Goal: Register for event/course

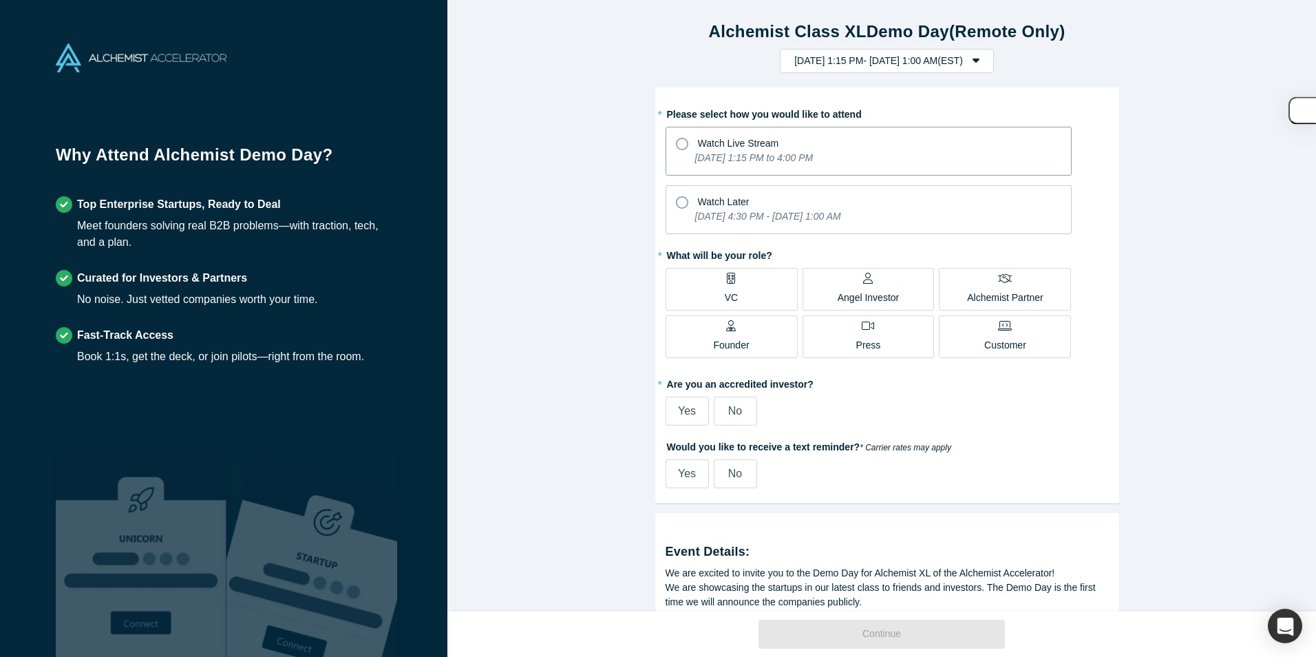
click at [676, 143] on icon at bounding box center [682, 144] width 12 height 12
click at [0, 0] on input "Watch Live Stream [DATE] 1:15 PM to 4:00 PM" at bounding box center [0, 0] width 0 height 0
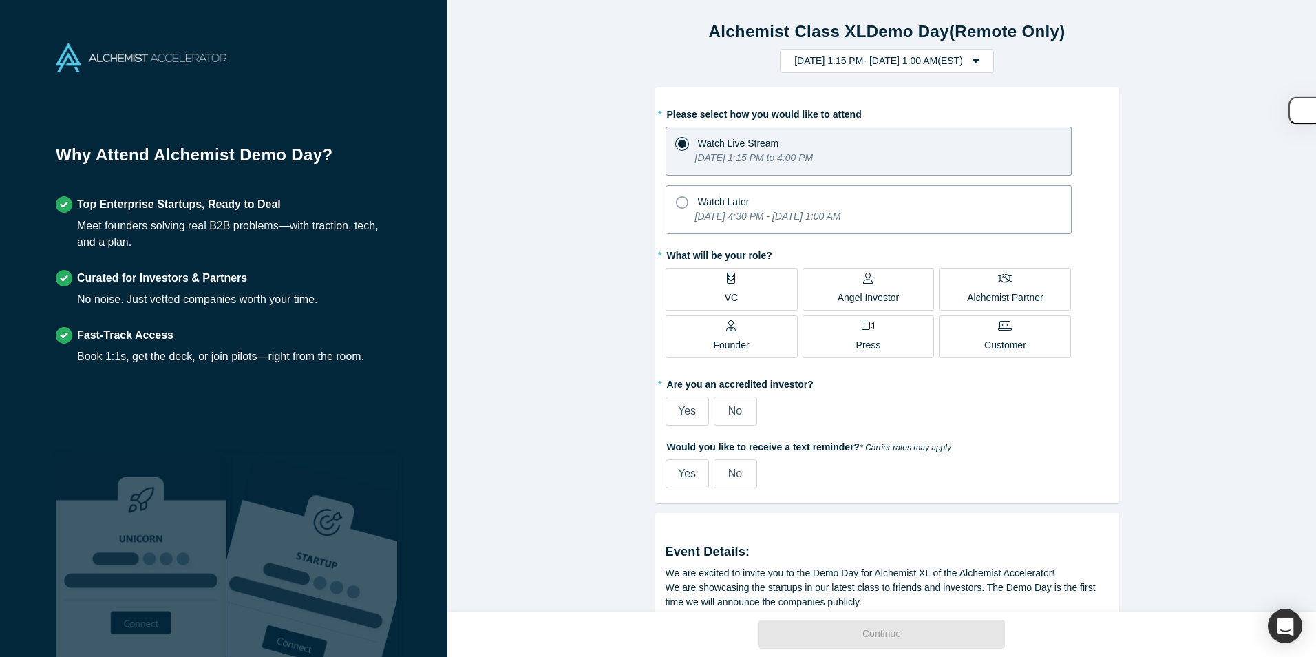
click at [676, 202] on icon at bounding box center [682, 202] width 12 height 12
click at [0, 0] on input "Watch Later [DATE] 4:30 PM - [DATE] 1:00 AM" at bounding box center [0, 0] width 0 height 0
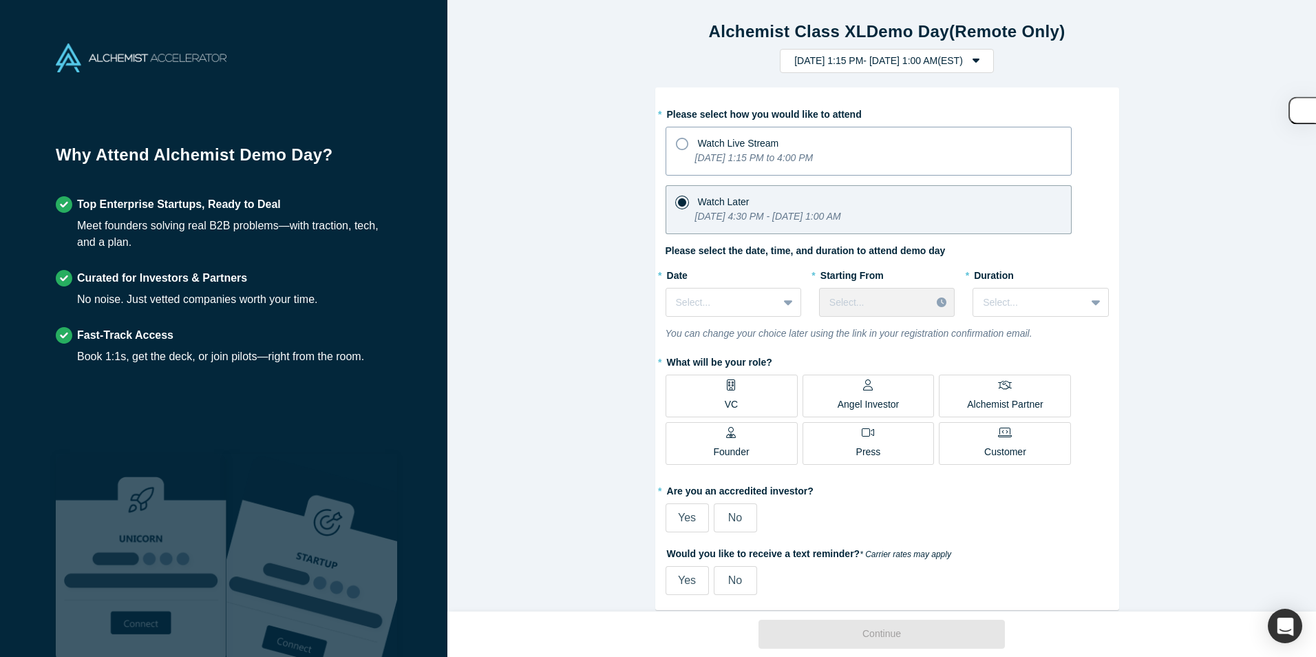
click at [677, 142] on icon at bounding box center [682, 144] width 12 height 12
click at [0, 0] on input "Watch Live Stream [DATE] 1:15 PM to 4:00 PM" at bounding box center [0, 0] width 0 height 0
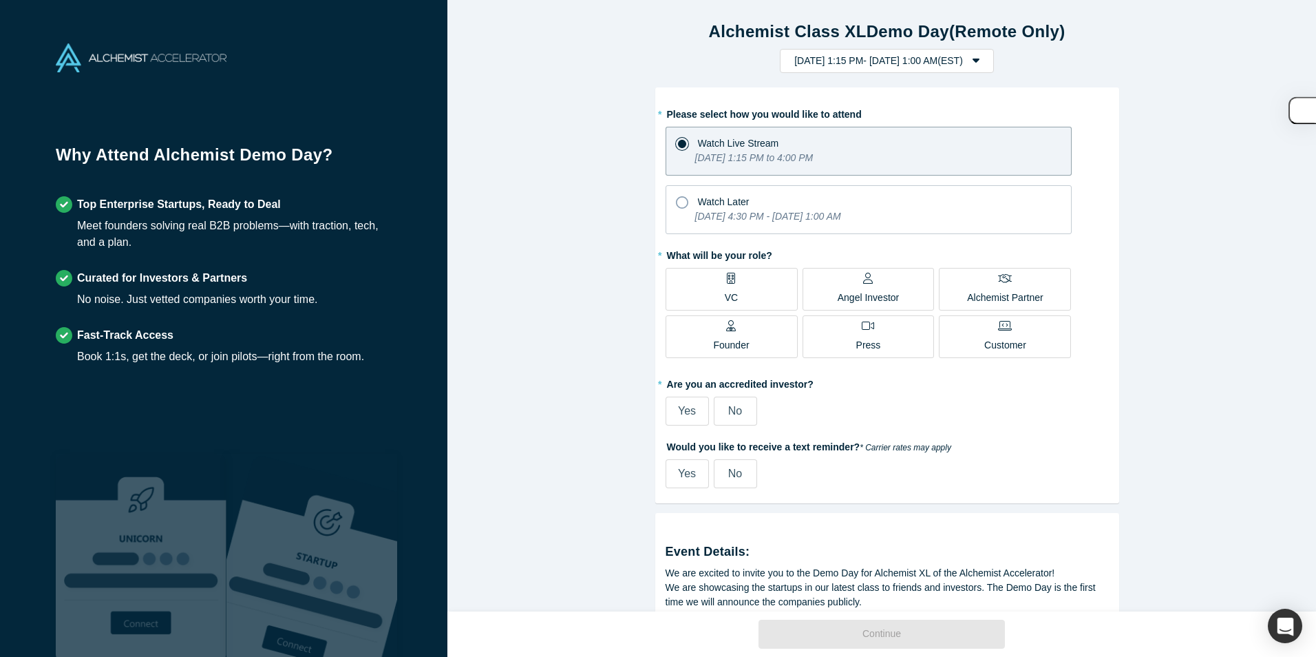
click at [733, 287] on label "VC" at bounding box center [732, 289] width 132 height 43
click at [0, 0] on input "VC" at bounding box center [0, 0] width 0 height 0
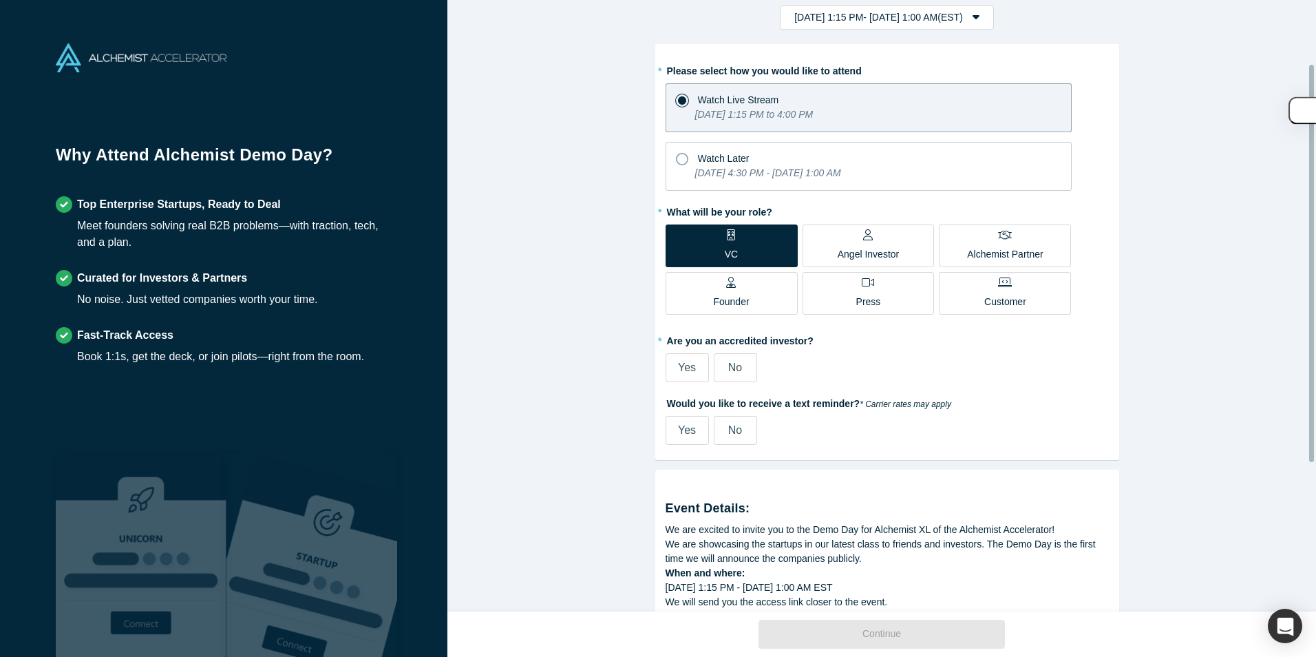
scroll to position [138, 0]
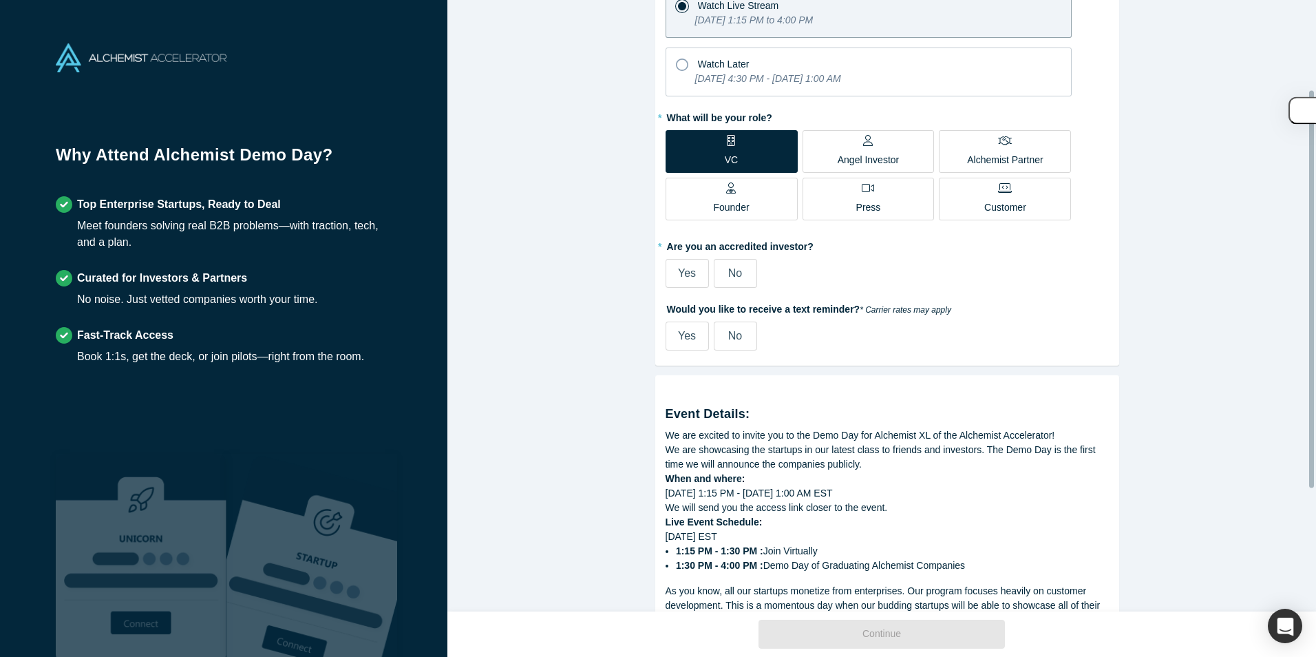
click at [693, 273] on label "Yes" at bounding box center [687, 273] width 43 height 29
click at [0, 0] on input "Yes" at bounding box center [0, 0] width 0 height 0
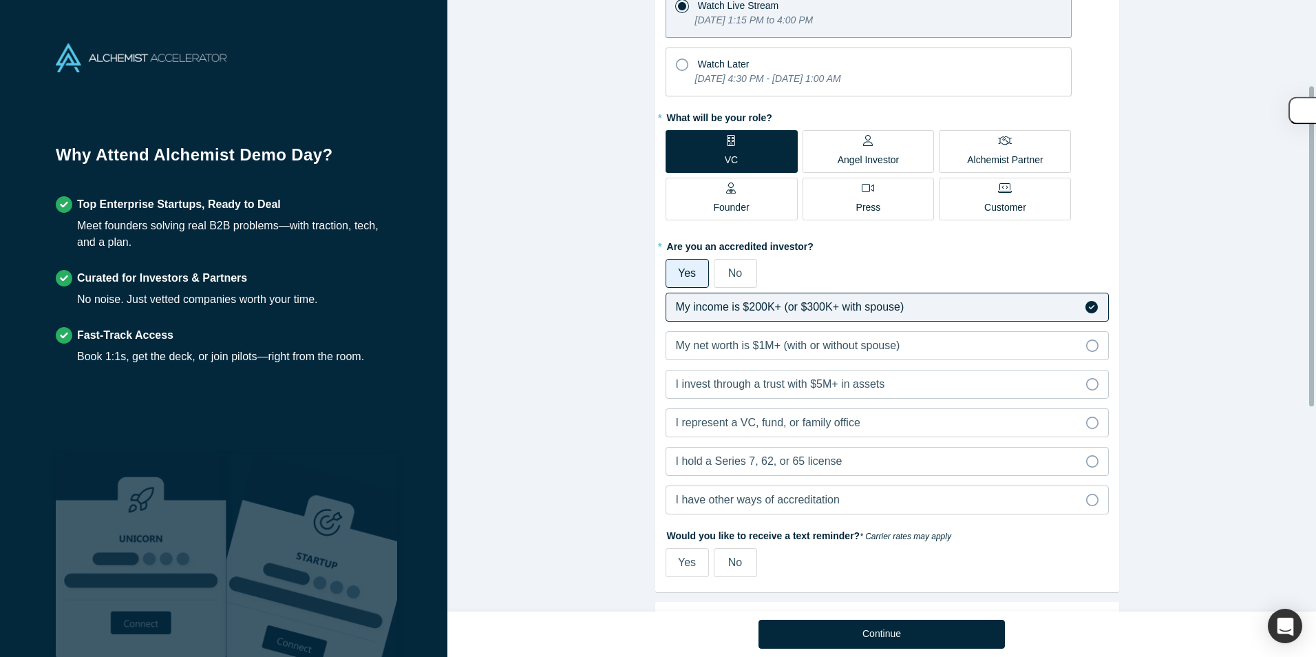
scroll to position [207, 0]
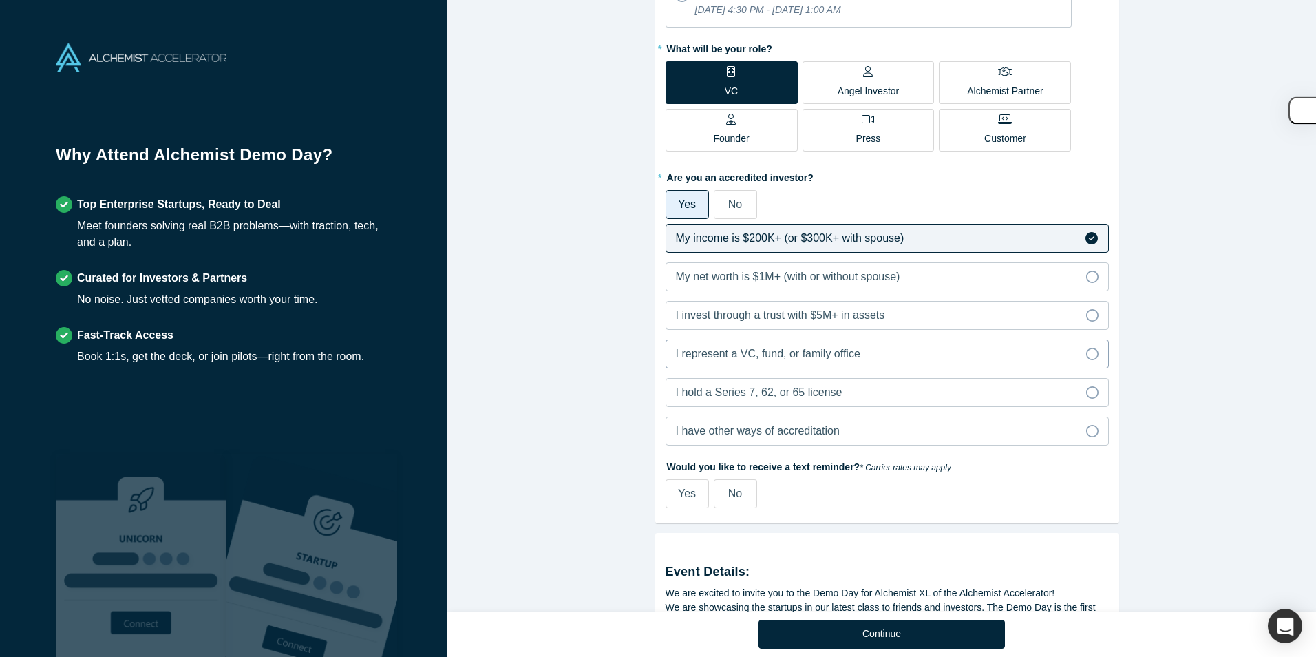
click at [1086, 355] on icon at bounding box center [1092, 354] width 12 height 12
click at [0, 0] on input "I represent a VC, fund, or family office" at bounding box center [0, 0] width 0 height 0
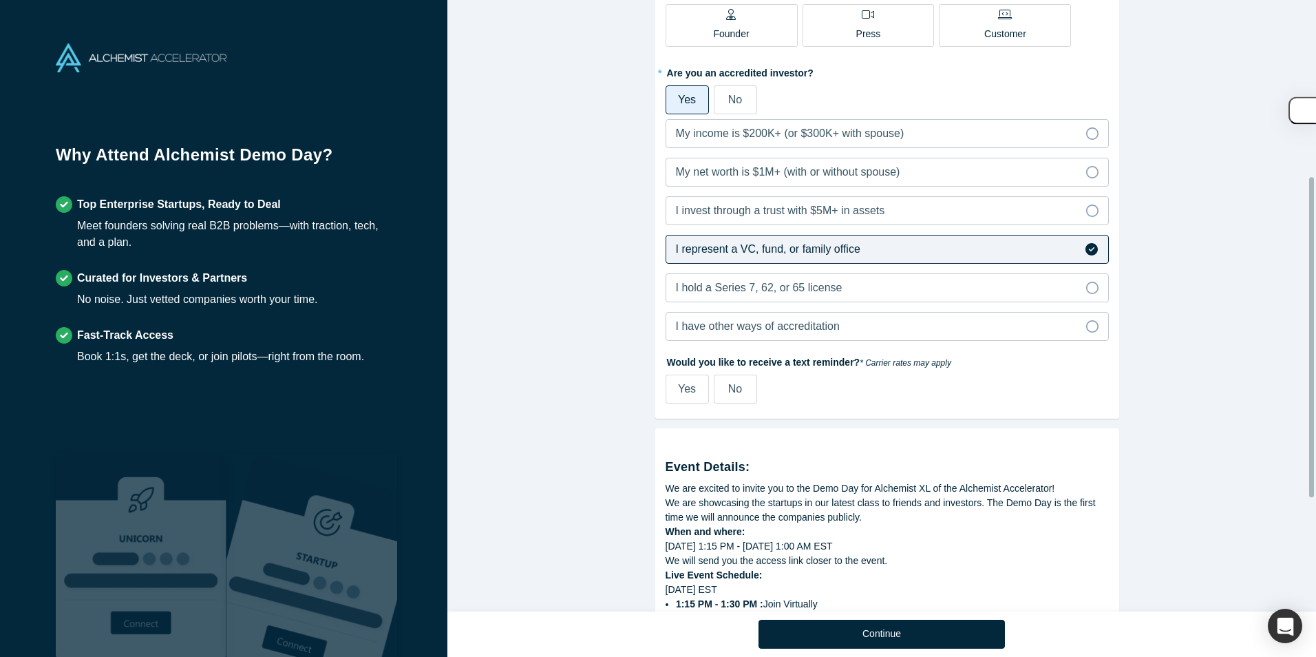
scroll to position [344, 0]
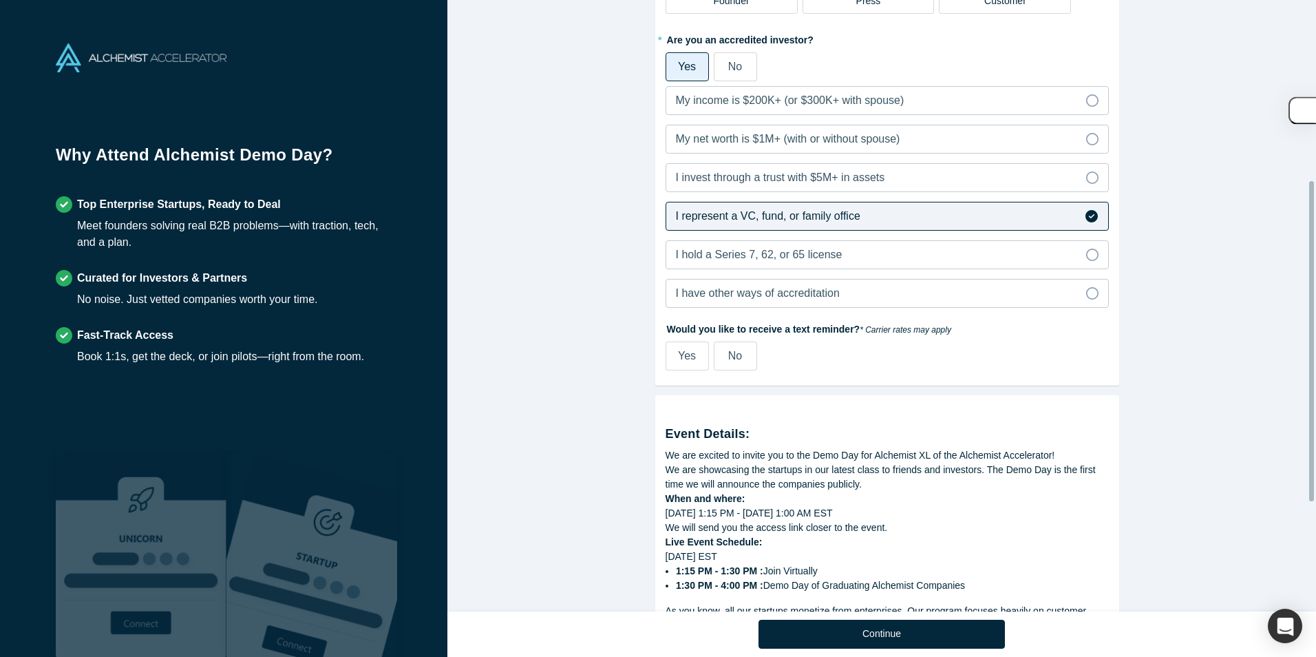
click at [737, 359] on span "No" at bounding box center [735, 356] width 14 height 12
click at [0, 0] on input "No" at bounding box center [0, 0] width 0 height 0
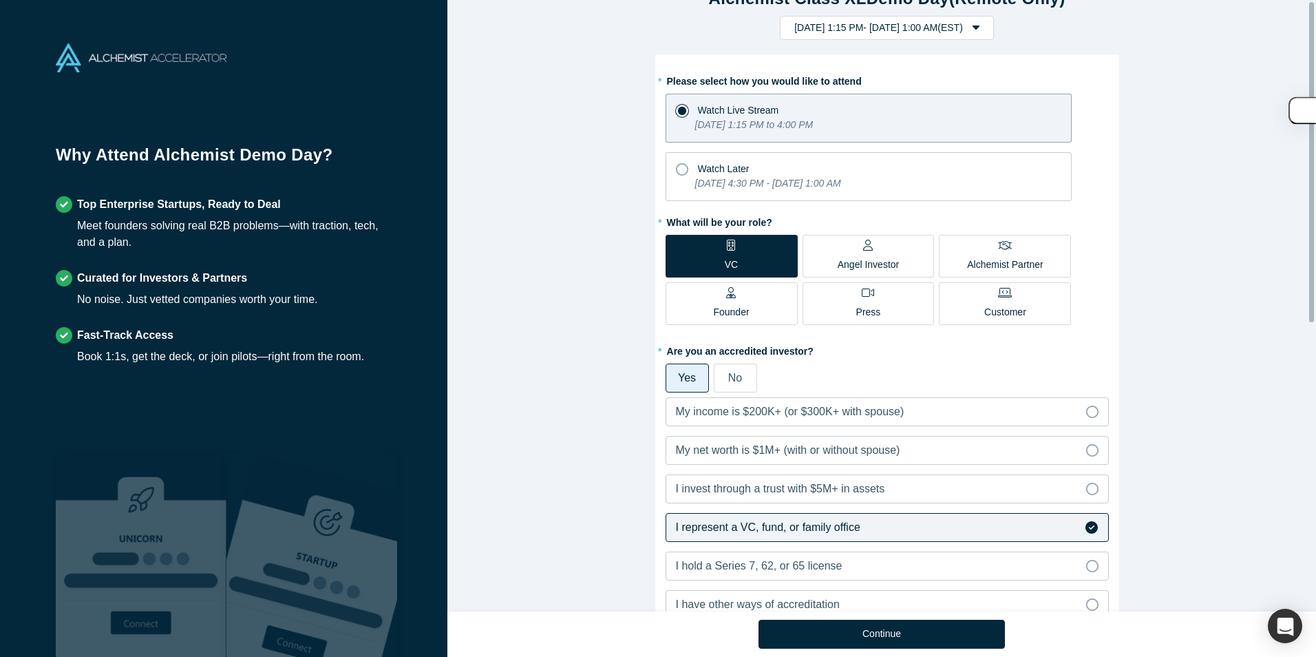
scroll to position [0, 0]
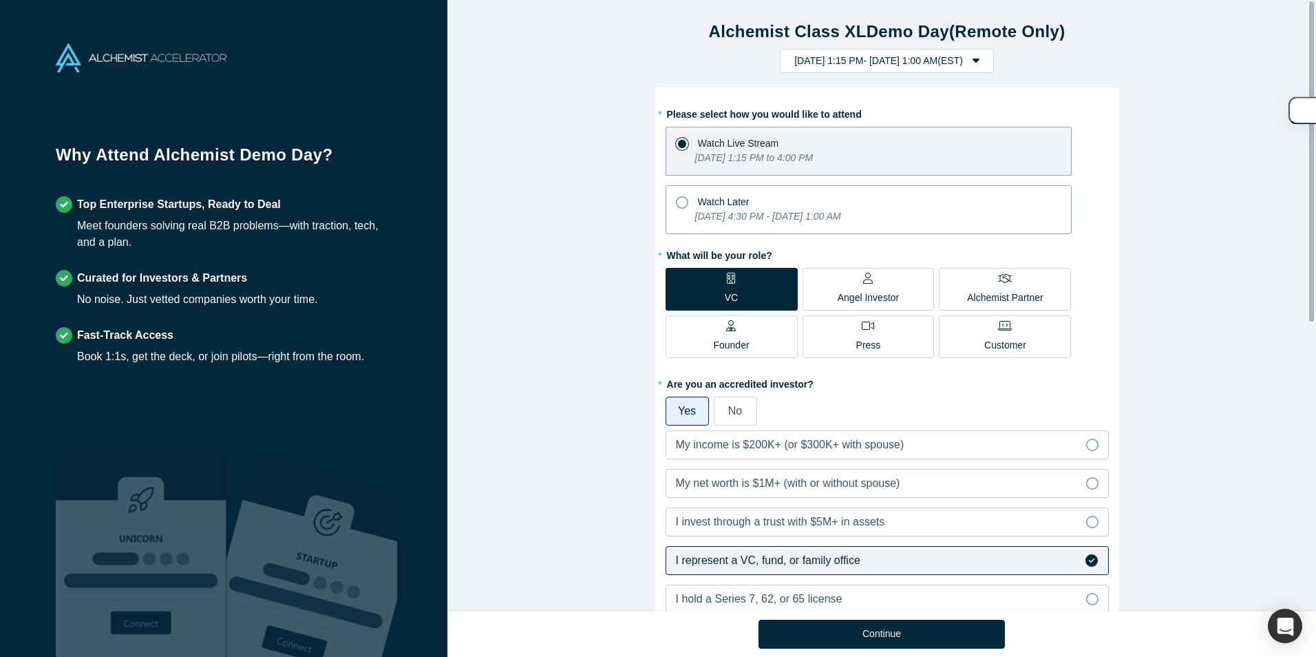
click at [669, 202] on label "Watch Later [DATE] 4:30 PM - [DATE] 1:00 AM" at bounding box center [869, 209] width 406 height 49
click at [0, 0] on input "Watch Later [DATE] 4:30 PM - [DATE] 1:00 AM" at bounding box center [0, 0] width 0 height 0
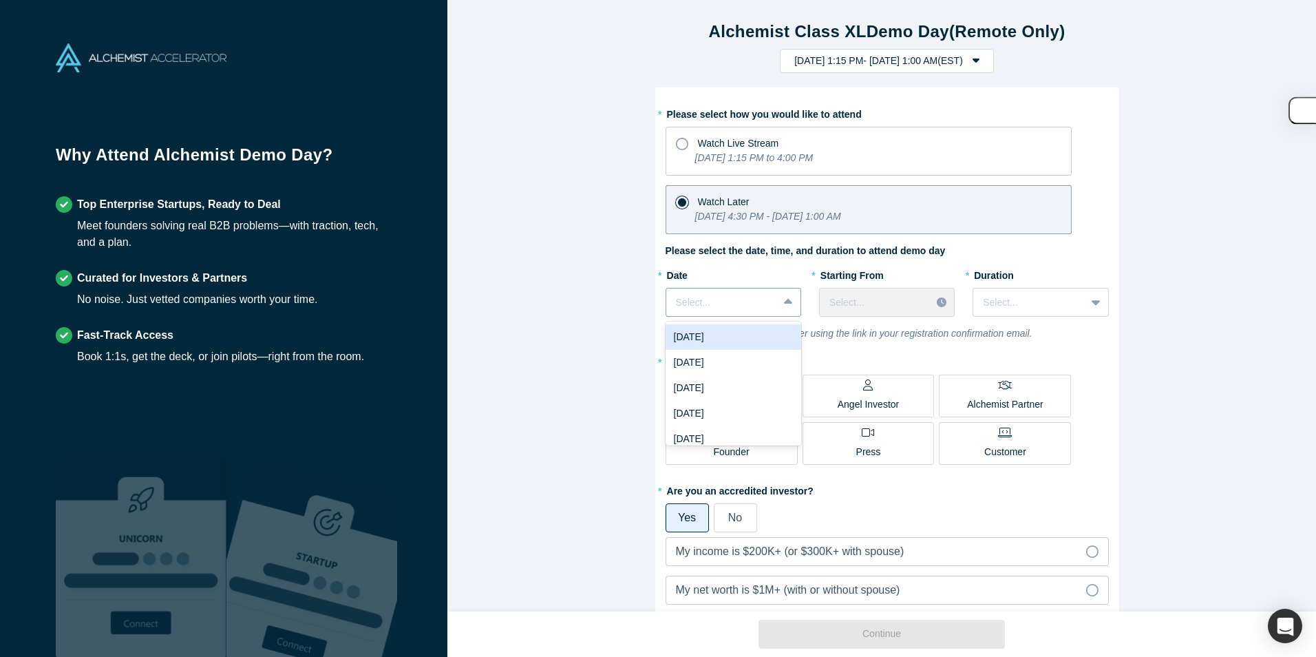
click at [779, 299] on div at bounding box center [790, 302] width 22 height 25
click at [732, 346] on div "[DATE]" at bounding box center [734, 336] width 136 height 25
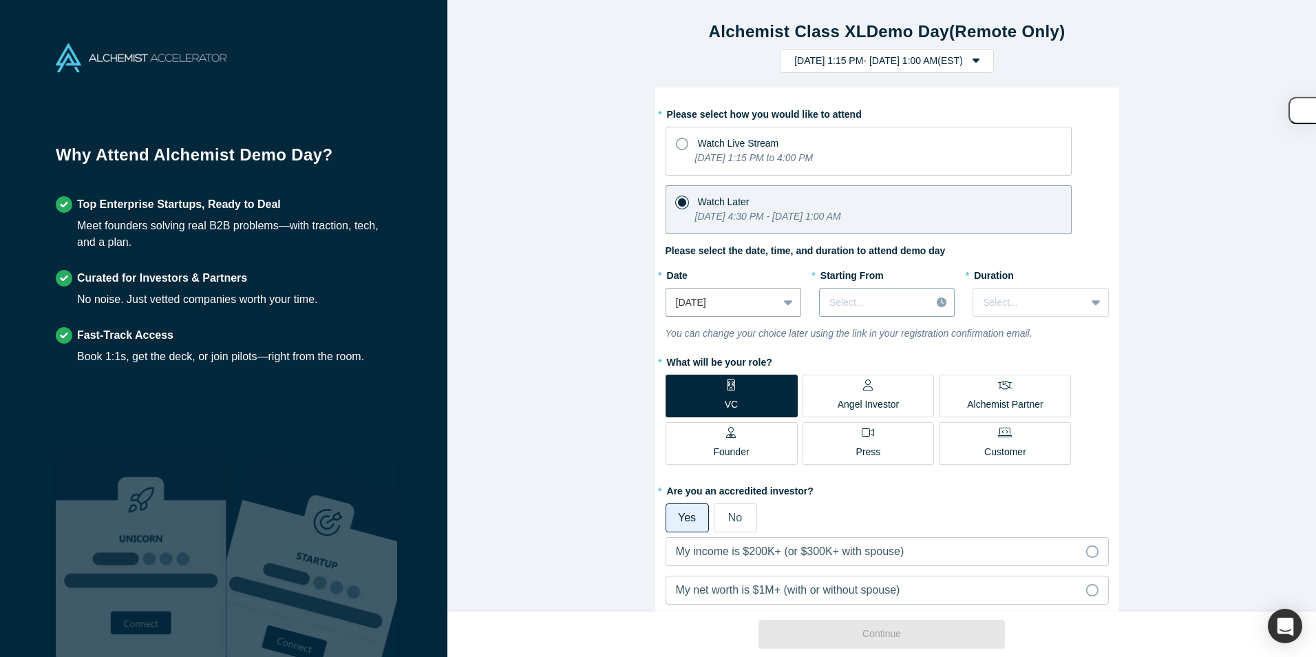
click at [867, 307] on div at bounding box center [875, 302] width 92 height 17
click at [845, 367] on div "4:30 PM (EST)" at bounding box center [887, 362] width 136 height 25
click at [1022, 315] on div "Select..." at bounding box center [1041, 302] width 136 height 29
click at [1017, 423] on div "3 hours" at bounding box center [1041, 429] width 136 height 25
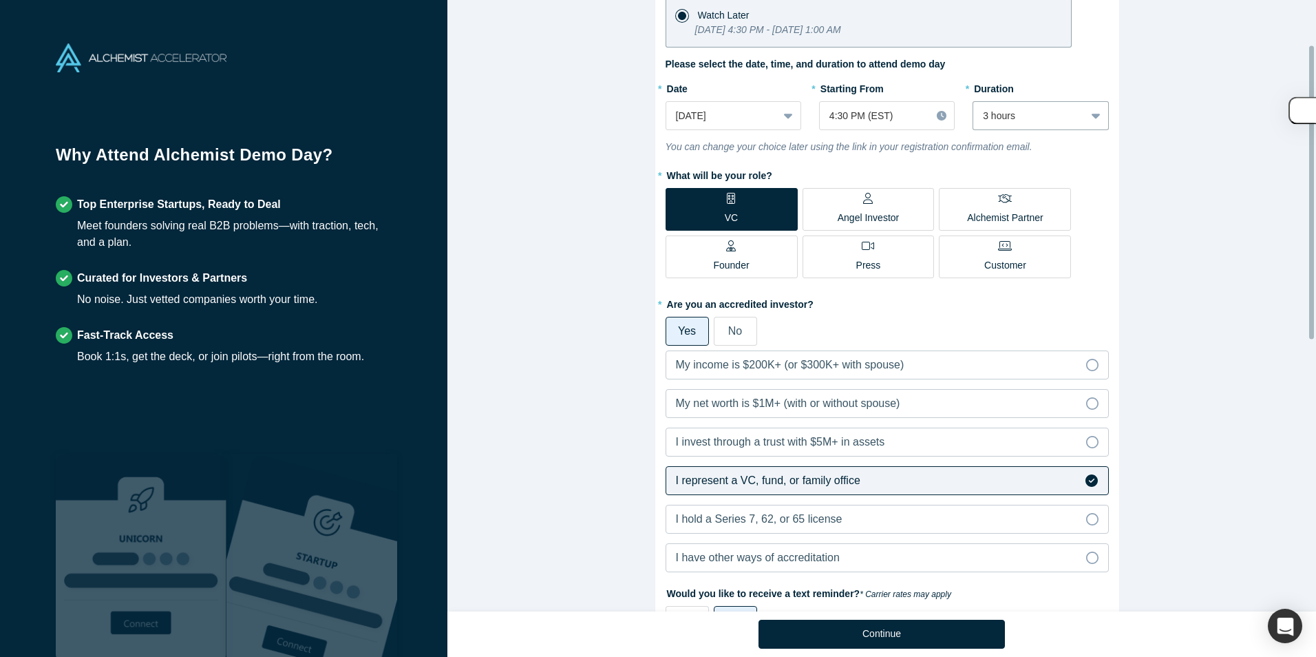
scroll to position [40, 0]
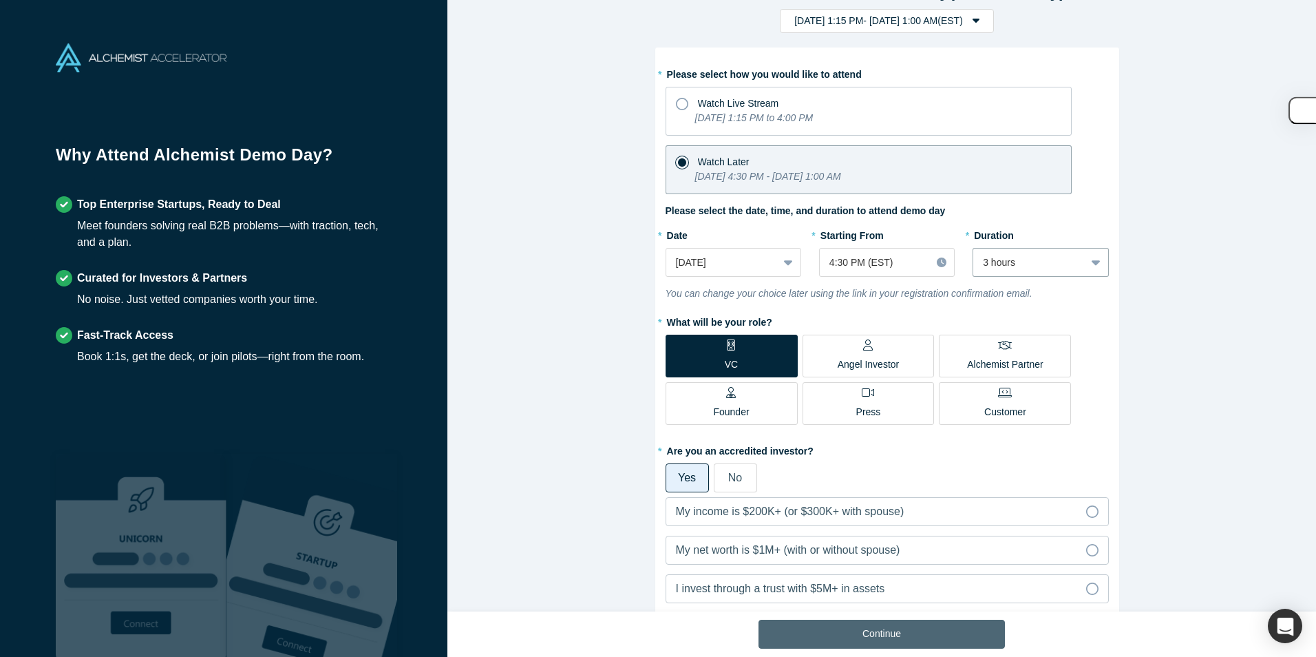
click at [869, 635] on button "Continue" at bounding box center [882, 634] width 246 height 29
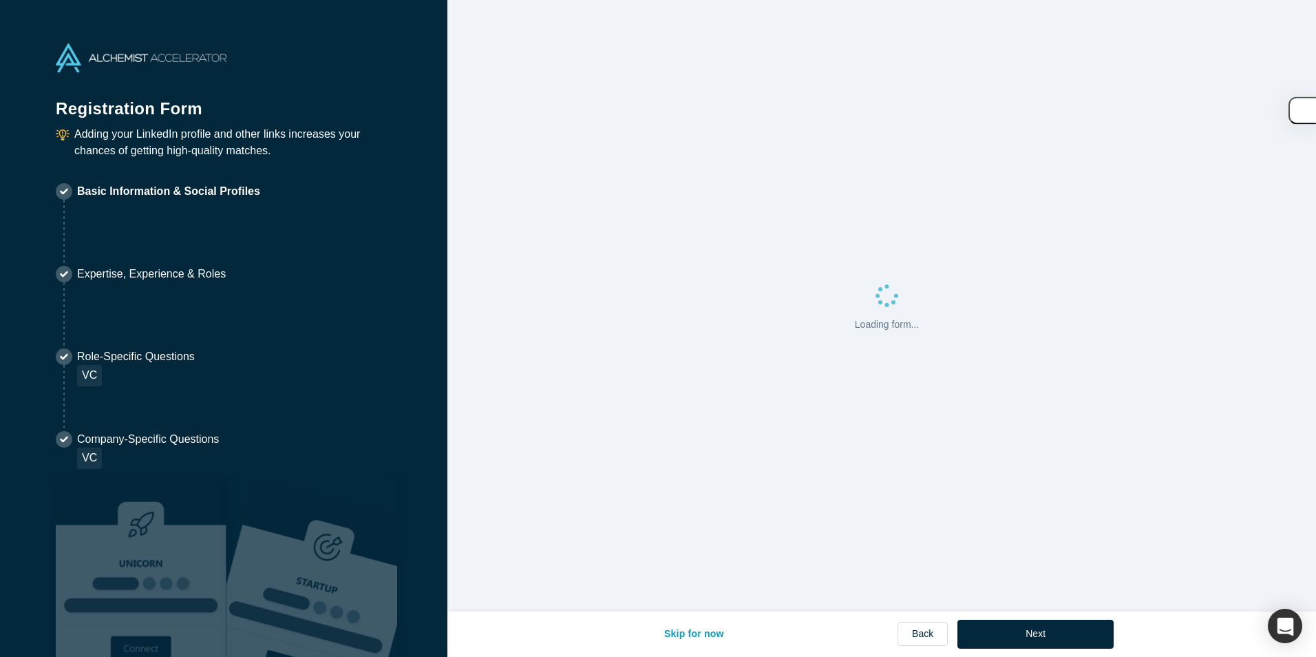
select select "US"
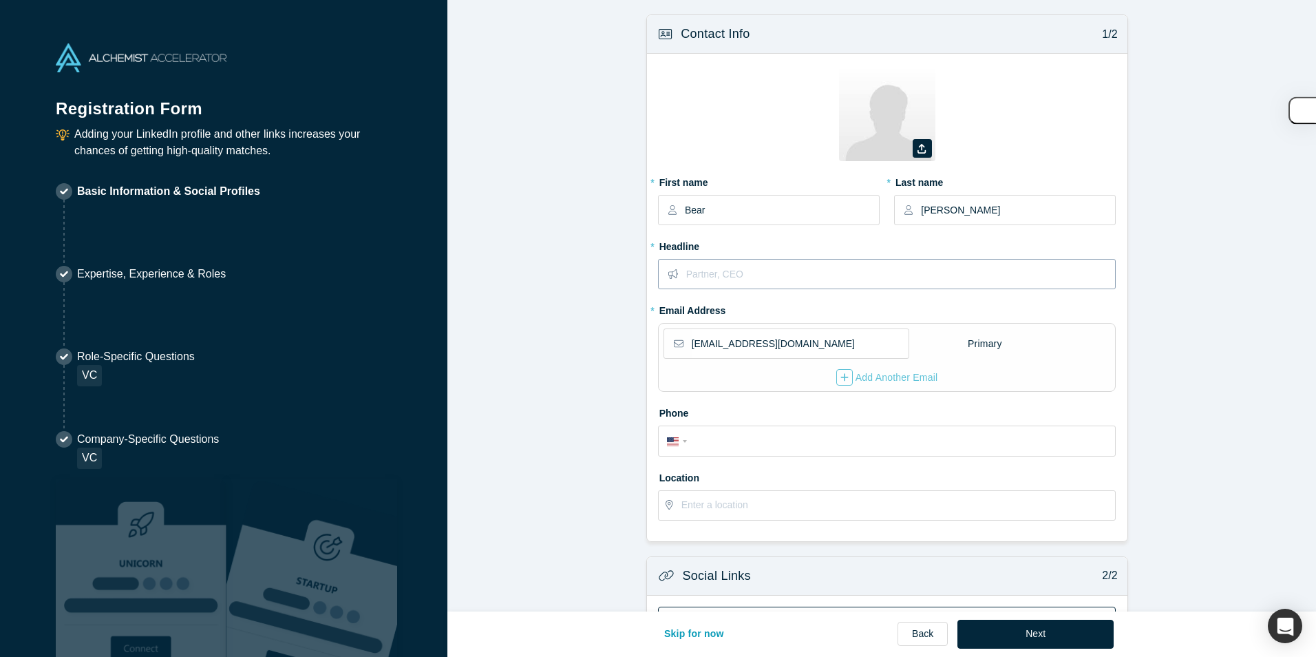
click at [703, 279] on input "text" at bounding box center [900, 274] width 429 height 29
click at [863, 297] on div "* Headline Investor" at bounding box center [887, 267] width 458 height 64
click at [855, 287] on input "Investor" at bounding box center [900, 274] width 429 height 29
type input "Investor at Venture Guides"
click at [725, 446] on input "tel" at bounding box center [900, 442] width 416 height 20
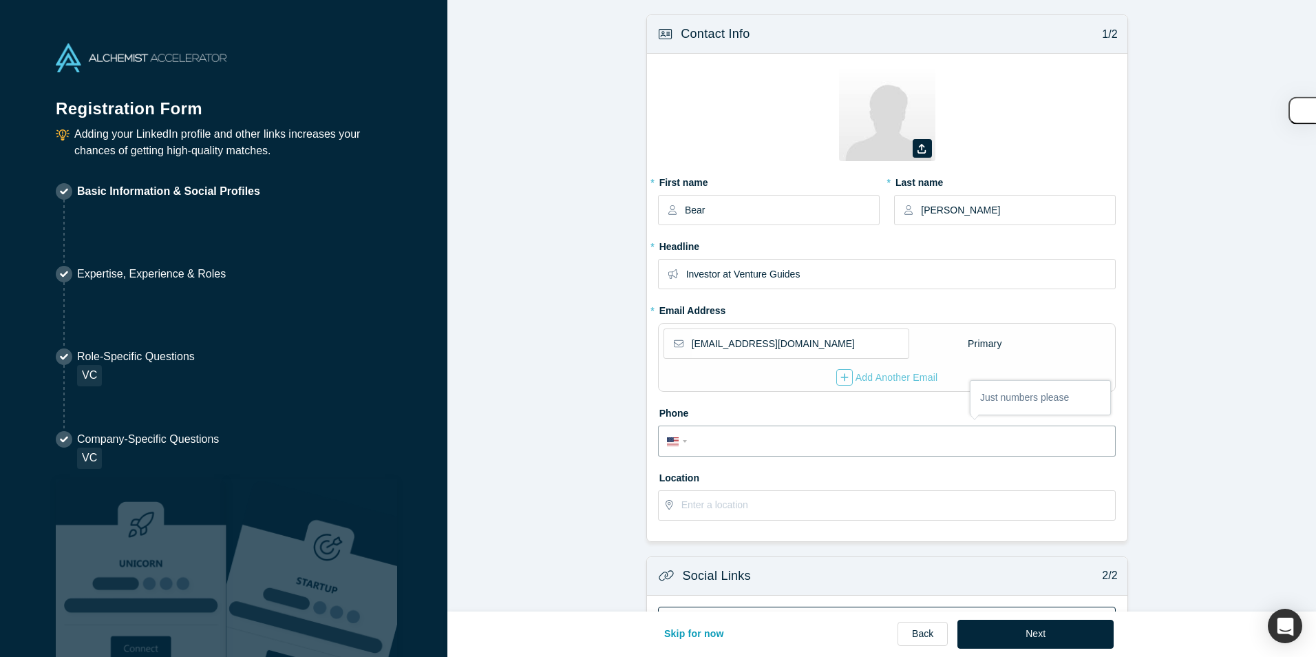
click at [545, 432] on form "Contact Info 1/2 Zoom Save Remove Upload New * First name Bear * Last name [PER…" at bounding box center [886, 444] width 879 height 861
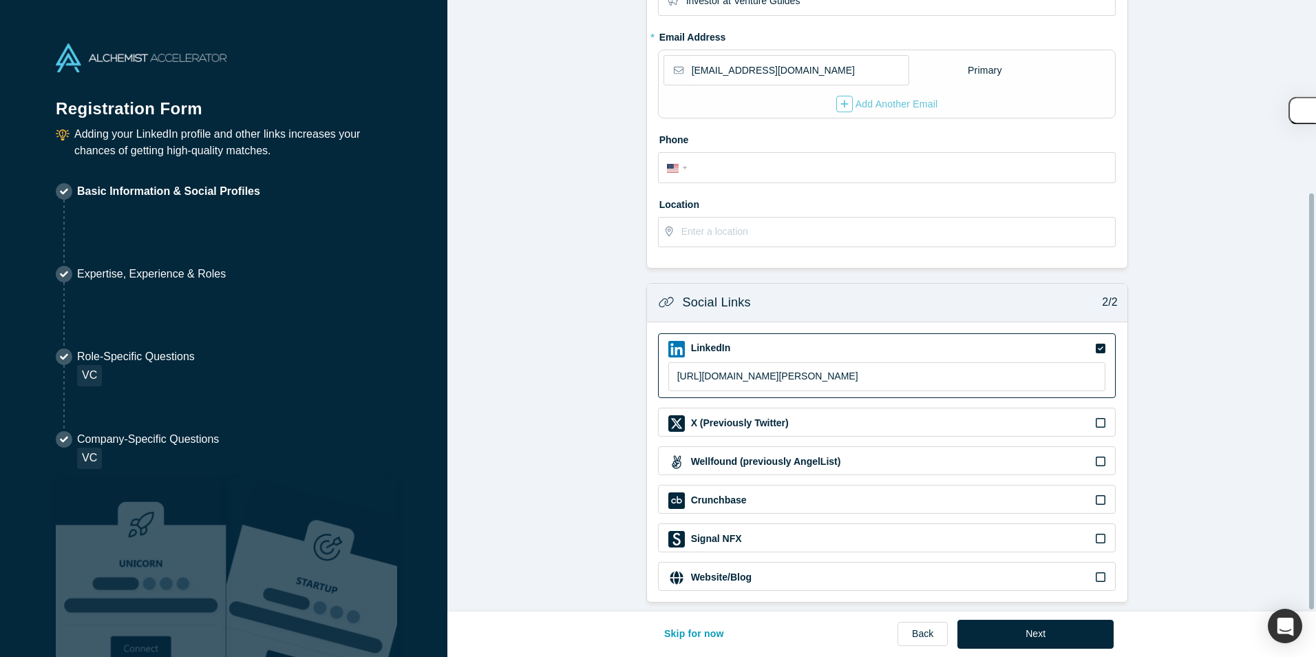
scroll to position [284, 0]
click at [1038, 627] on button "Next" at bounding box center [1036, 634] width 156 height 29
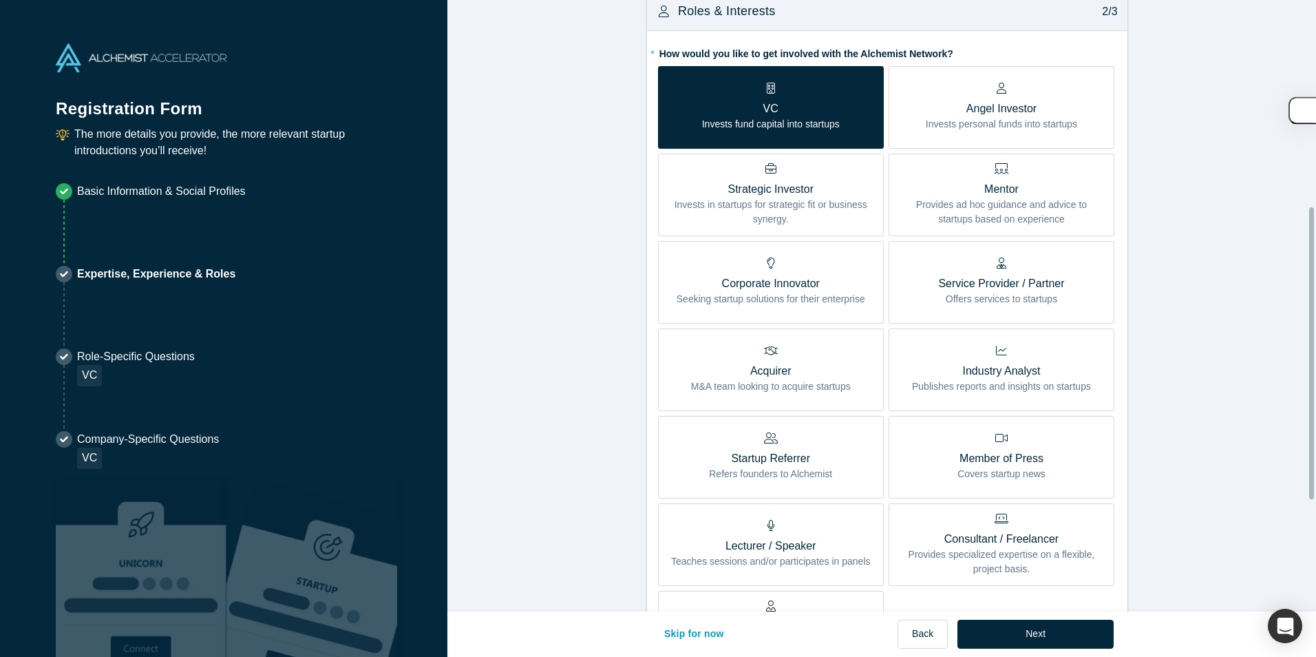
scroll to position [251, 0]
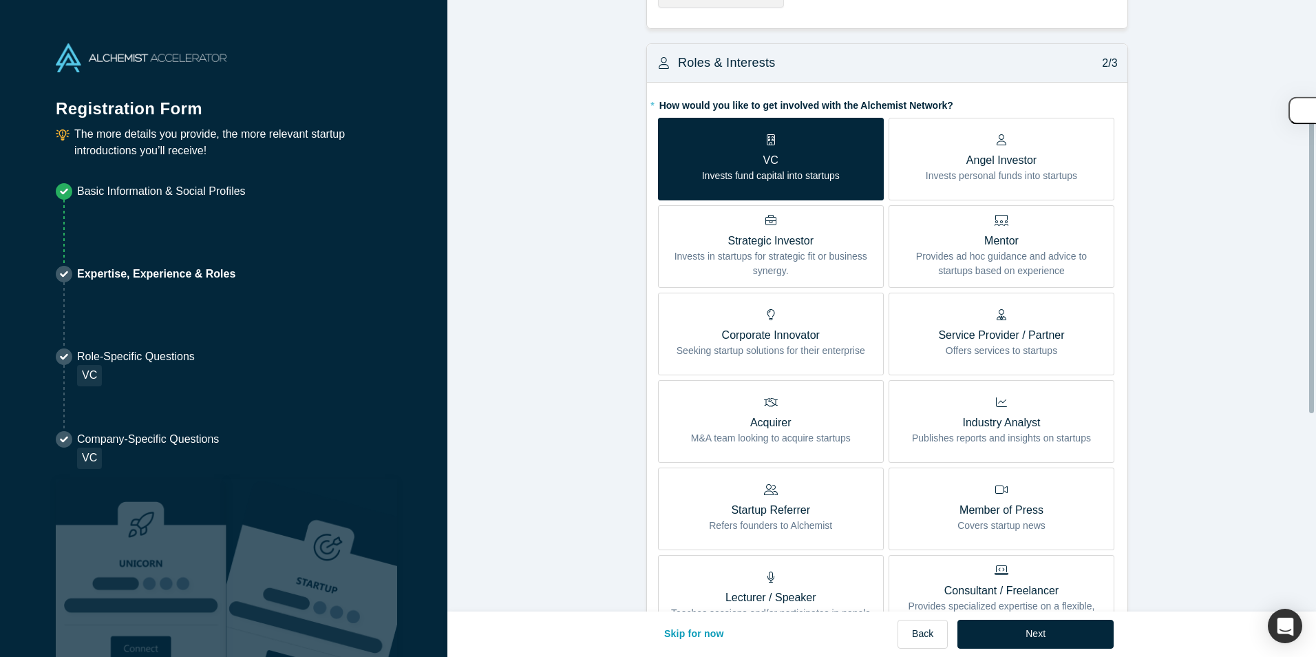
click at [761, 149] on span "VC Invests fund capital into startups" at bounding box center [771, 161] width 138 height 44
click at [0, 0] on input "VC Invests fund capital into startups" at bounding box center [0, 0] width 0 height 0
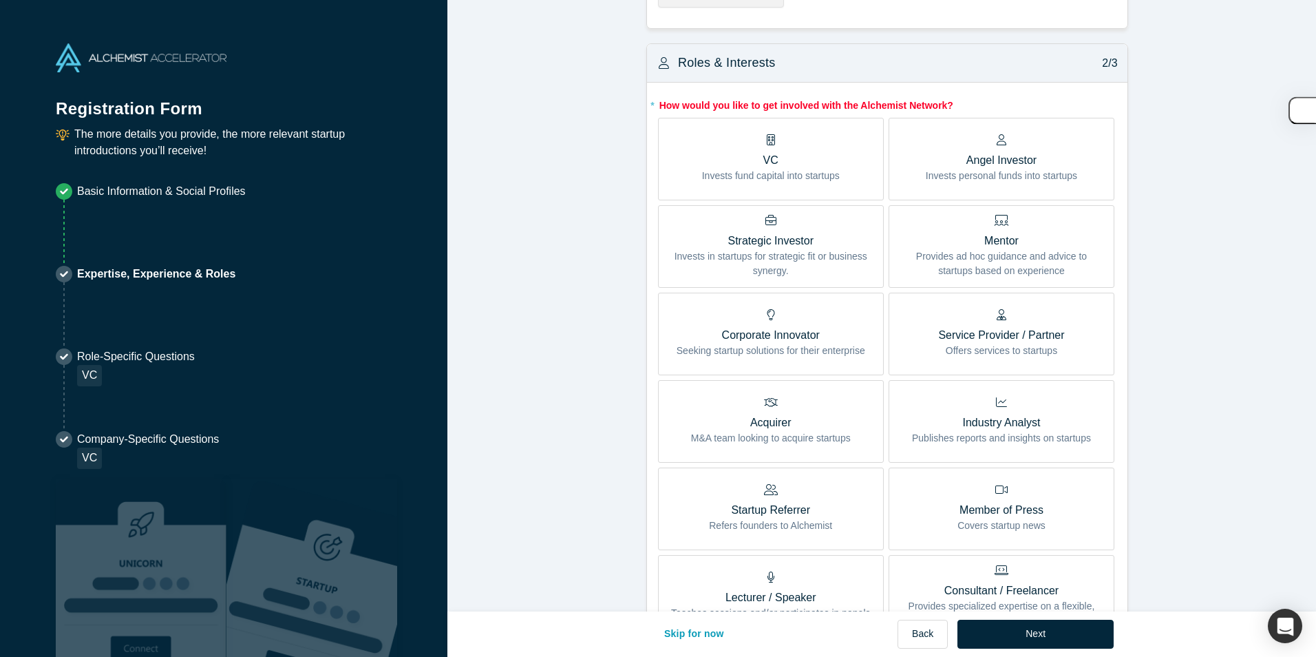
click at [695, 154] on label "VC Invests fund capital into startups" at bounding box center [771, 159] width 226 height 83
click at [0, 0] on input "VC Invests fund capital into startups" at bounding box center [0, 0] width 0 height 0
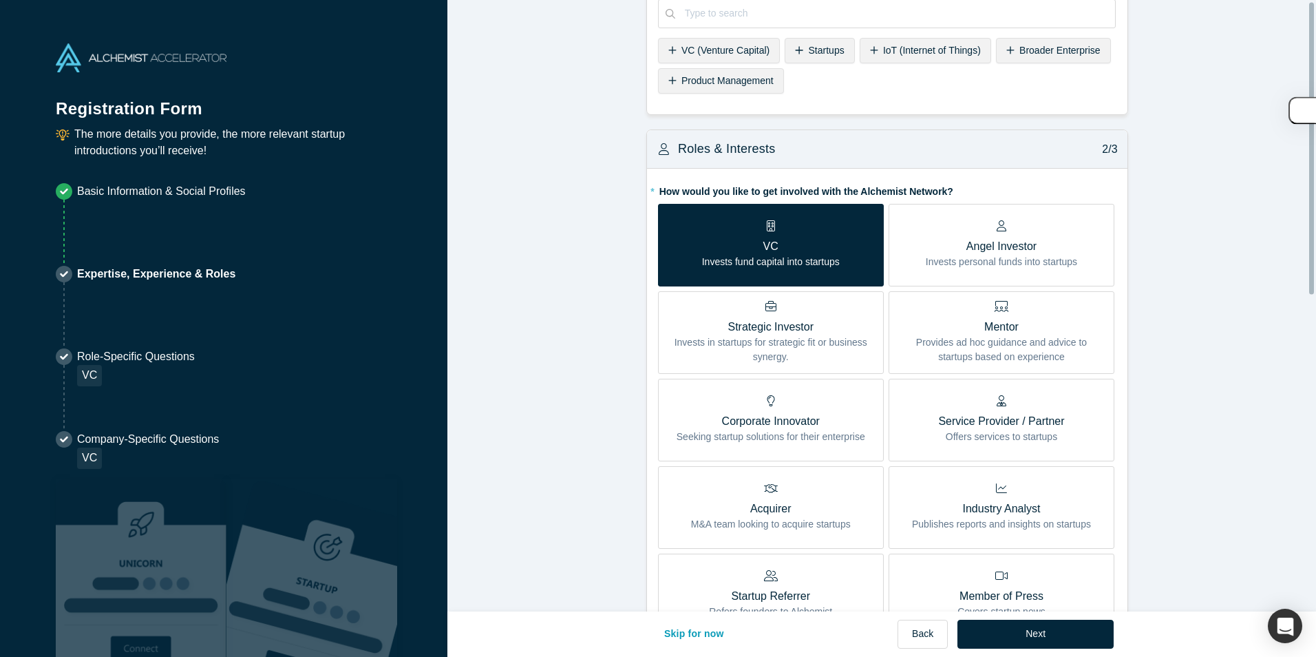
scroll to position [0, 0]
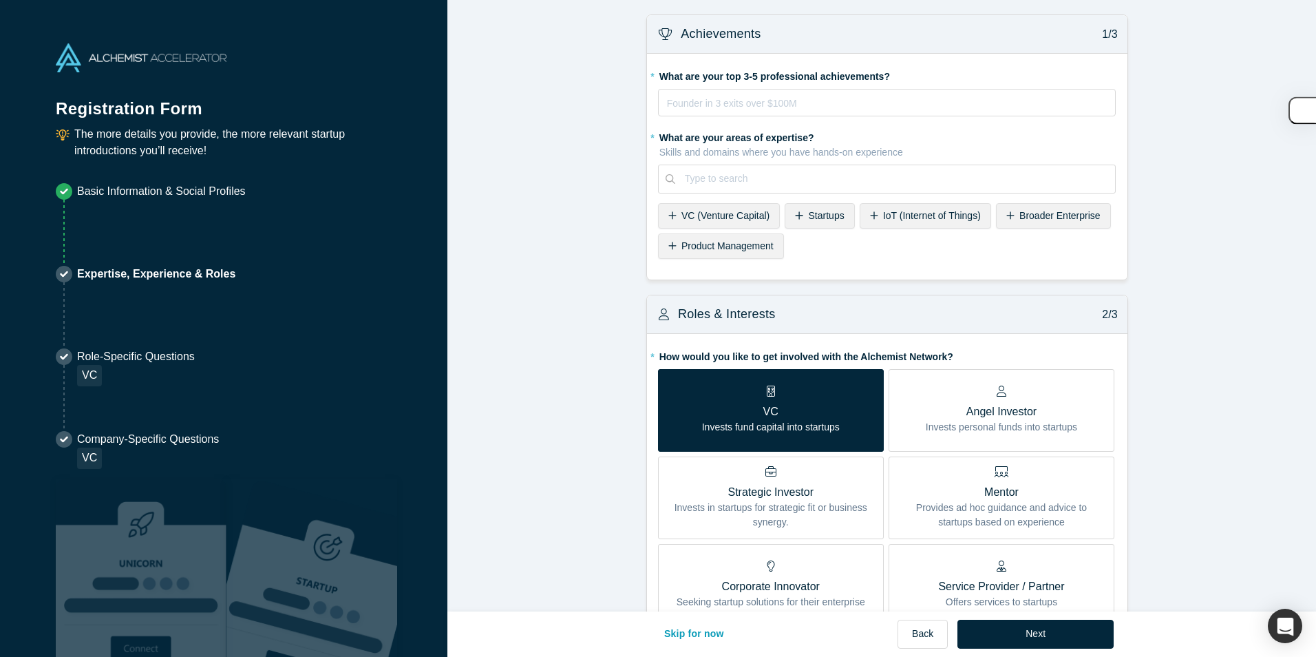
click at [668, 216] on icon at bounding box center [672, 215] width 8 height 8
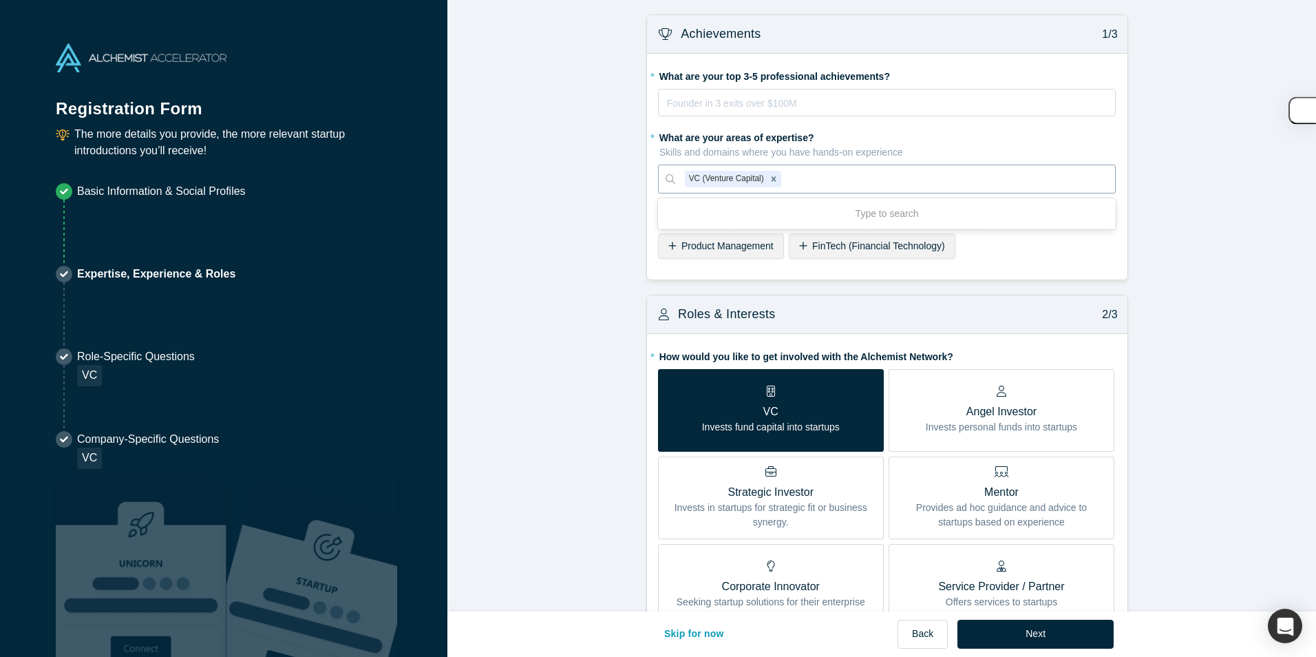
click at [817, 181] on div at bounding box center [945, 178] width 322 height 17
type input "cybersec"
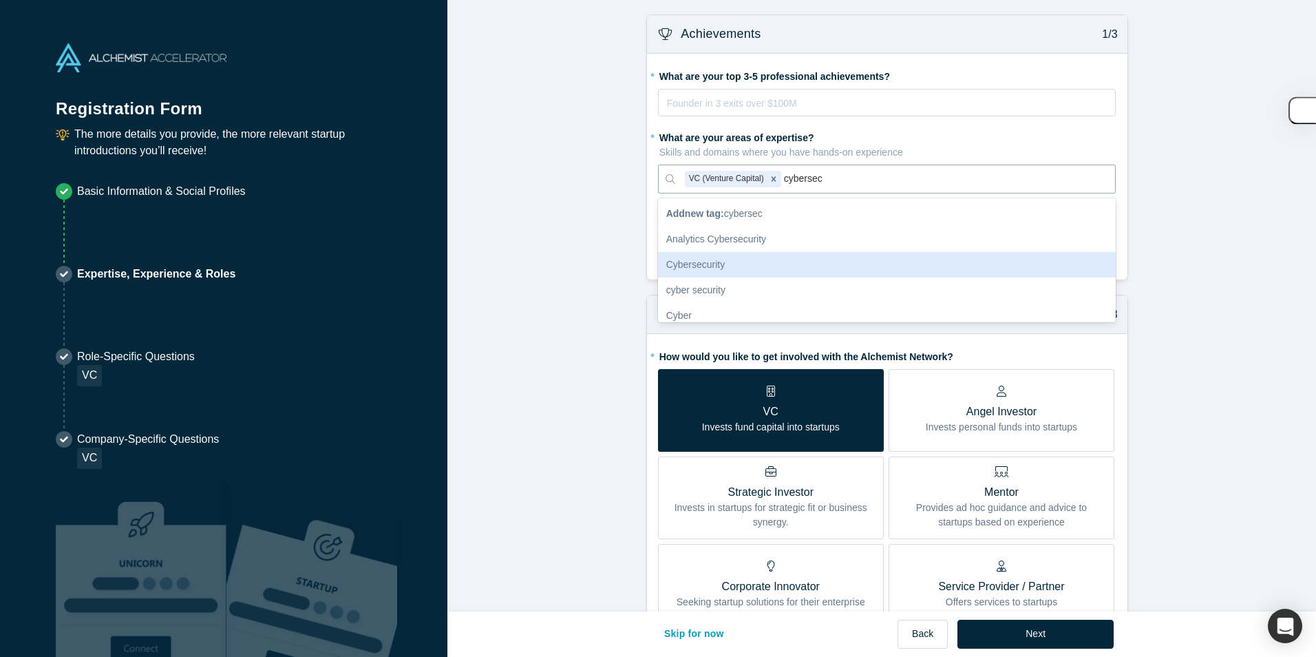
click at [761, 257] on div "Cybersecurity" at bounding box center [887, 264] width 458 height 25
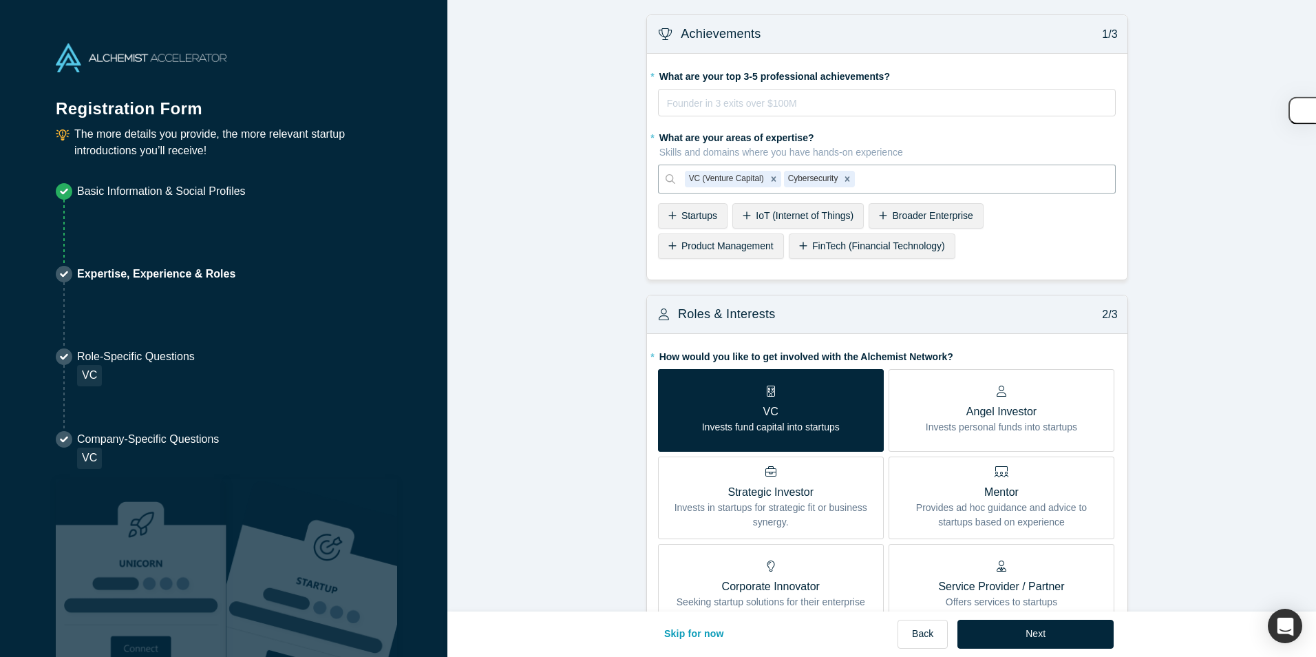
click at [670, 213] on icon at bounding box center [672, 216] width 8 height 10
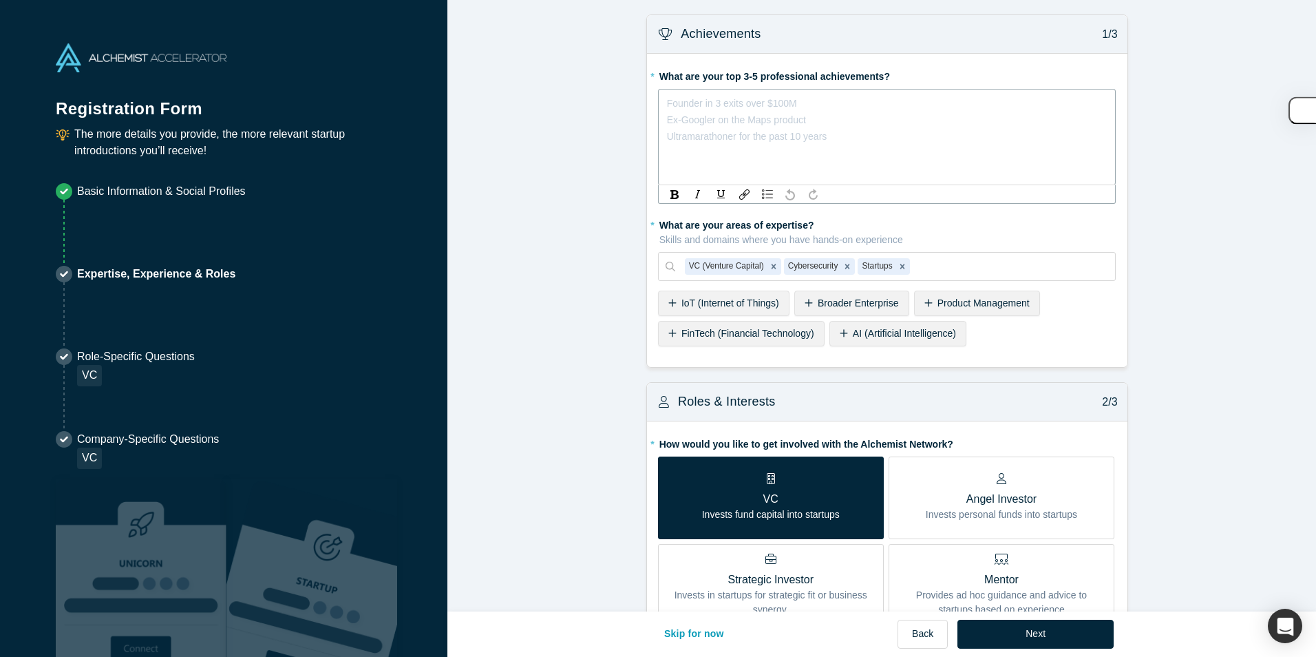
click at [729, 106] on div "rdw-editor" at bounding box center [888, 103] width 440 height 17
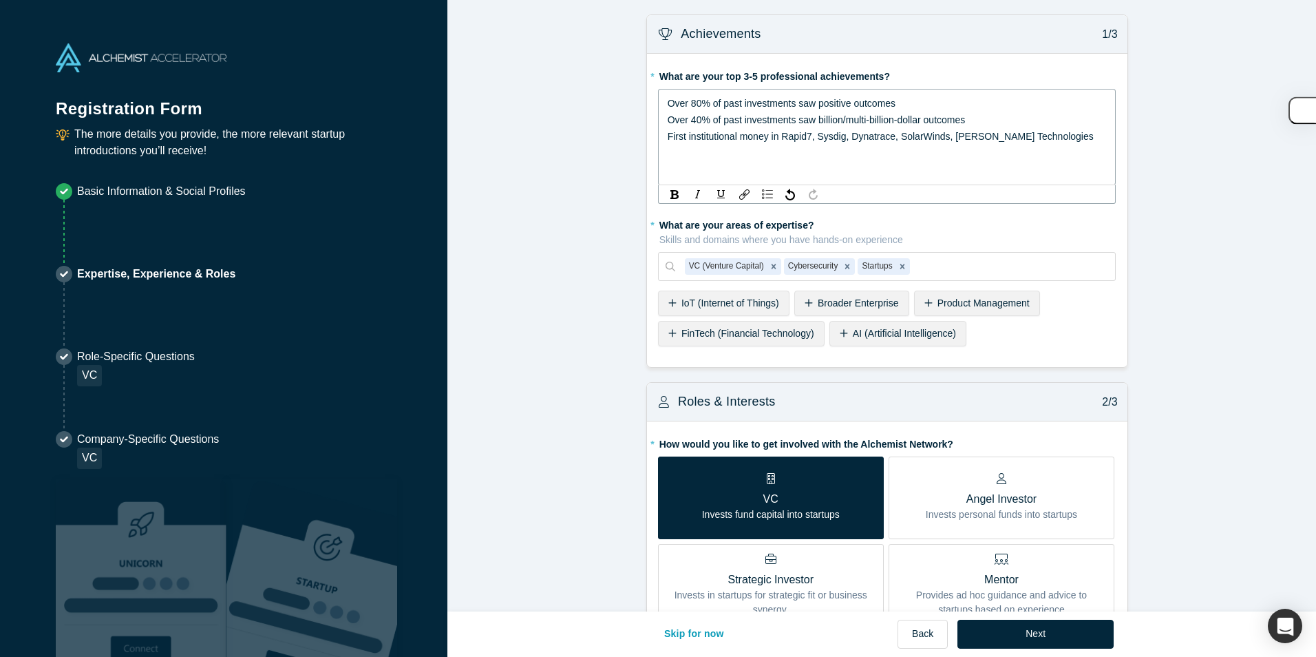
click at [918, 165] on fieldset "* What are your top 3-5 professional achievements? Over 80% of past investments…" at bounding box center [887, 210] width 458 height 291
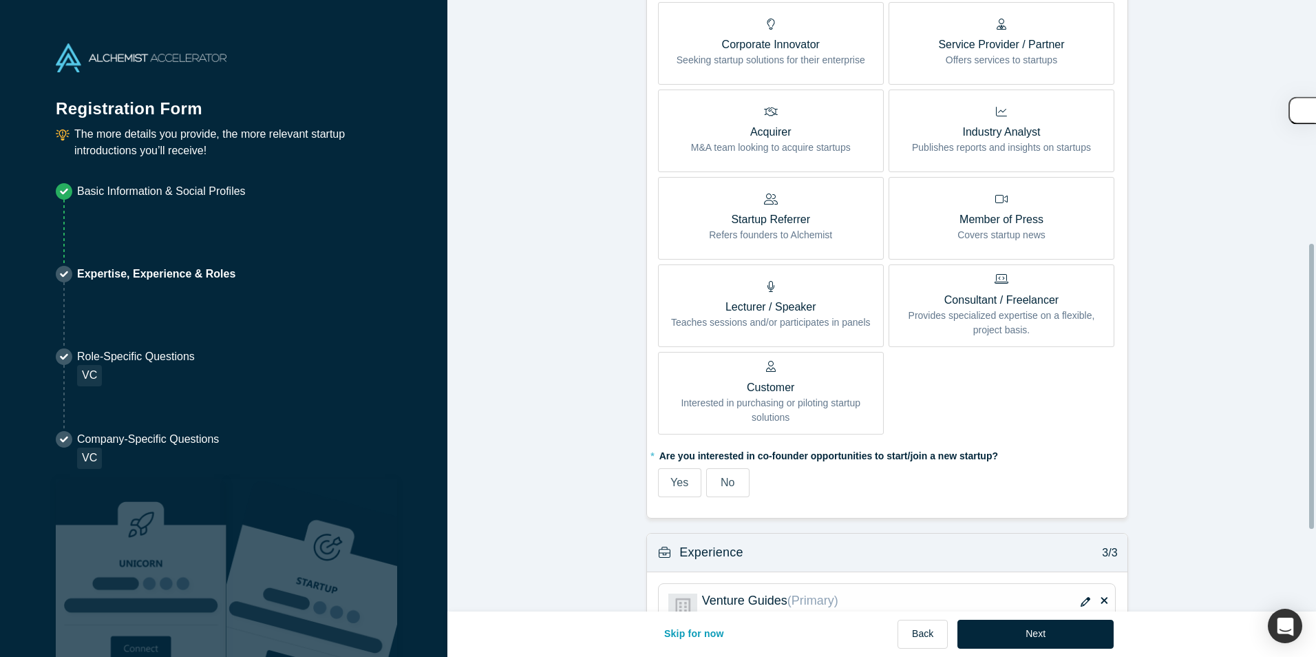
scroll to position [697, 0]
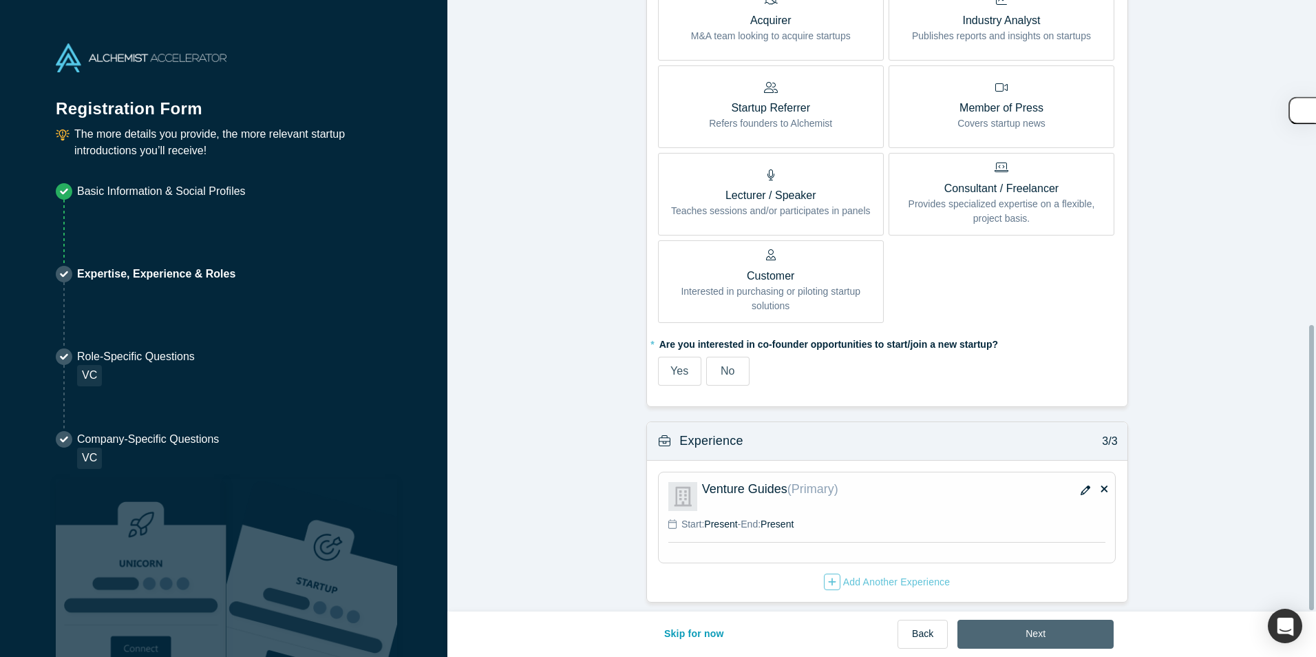
click at [1004, 642] on button "Next" at bounding box center [1036, 634] width 156 height 29
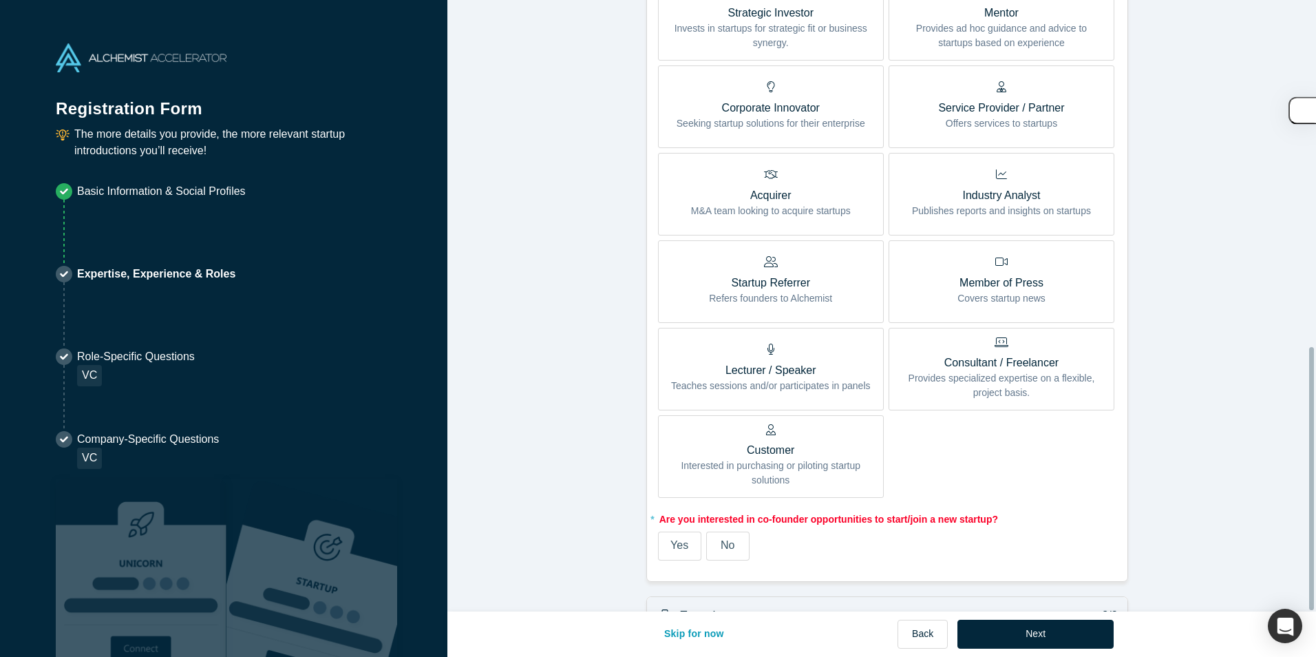
scroll to position [805, 0]
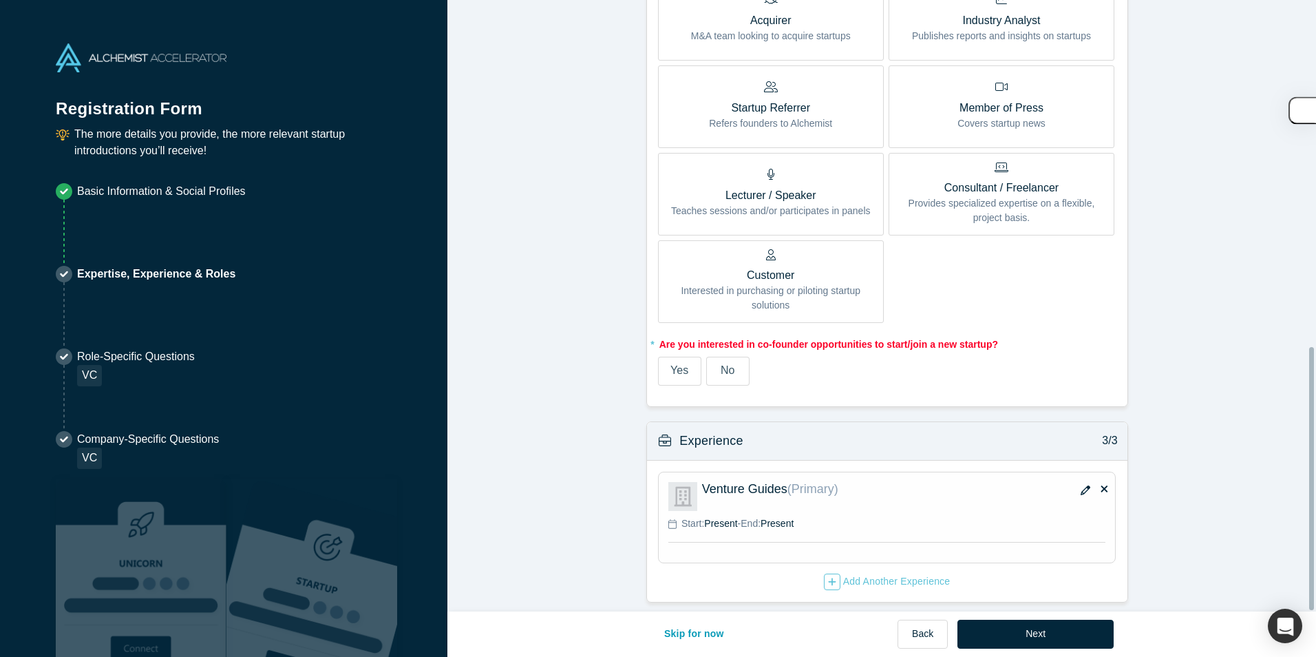
click at [723, 364] on span "No" at bounding box center [728, 370] width 14 height 12
click at [0, 0] on input "No" at bounding box center [0, 0] width 0 height 0
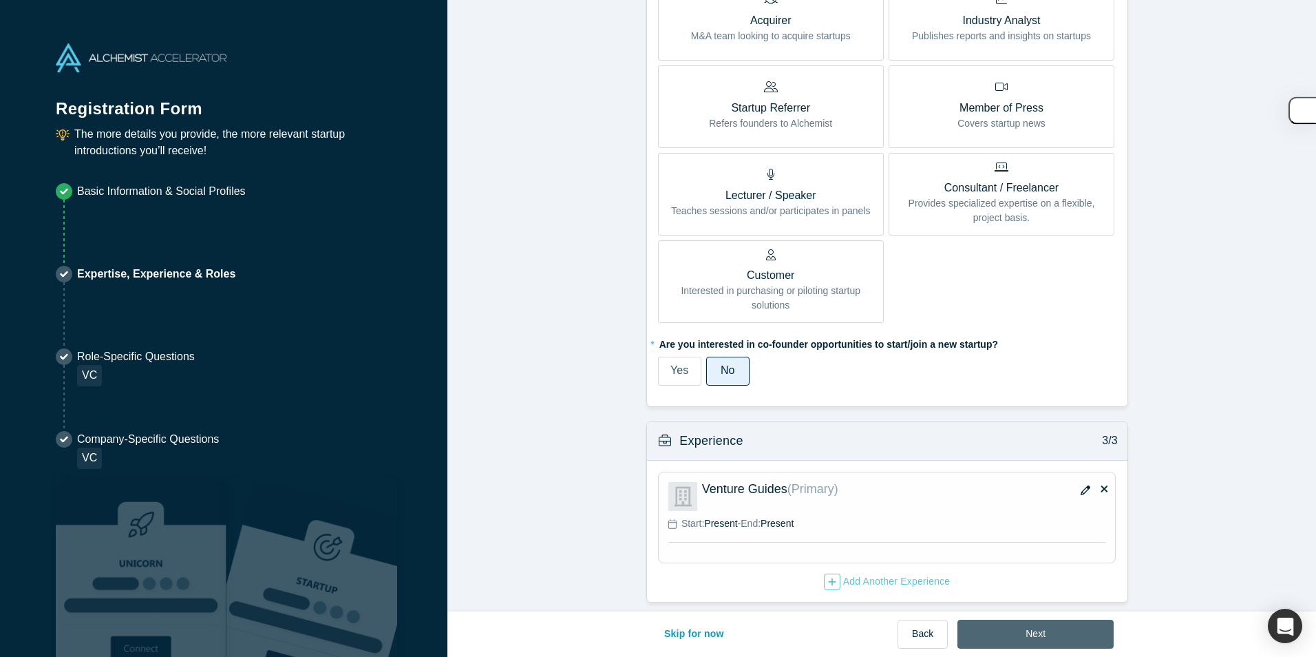
click at [1055, 637] on button "Next" at bounding box center [1036, 634] width 156 height 29
click at [807, 516] on div "Start: Present - End: Present" at bounding box center [887, 523] width 438 height 14
click at [741, 482] on p "Venture Guides (Primary)" at bounding box center [853, 489] width 303 height 14
click at [668, 482] on img at bounding box center [682, 496] width 29 height 29
click at [929, 504] on div "Venture Guides (Primary) Start: Present - End: Present" at bounding box center [887, 517] width 447 height 81
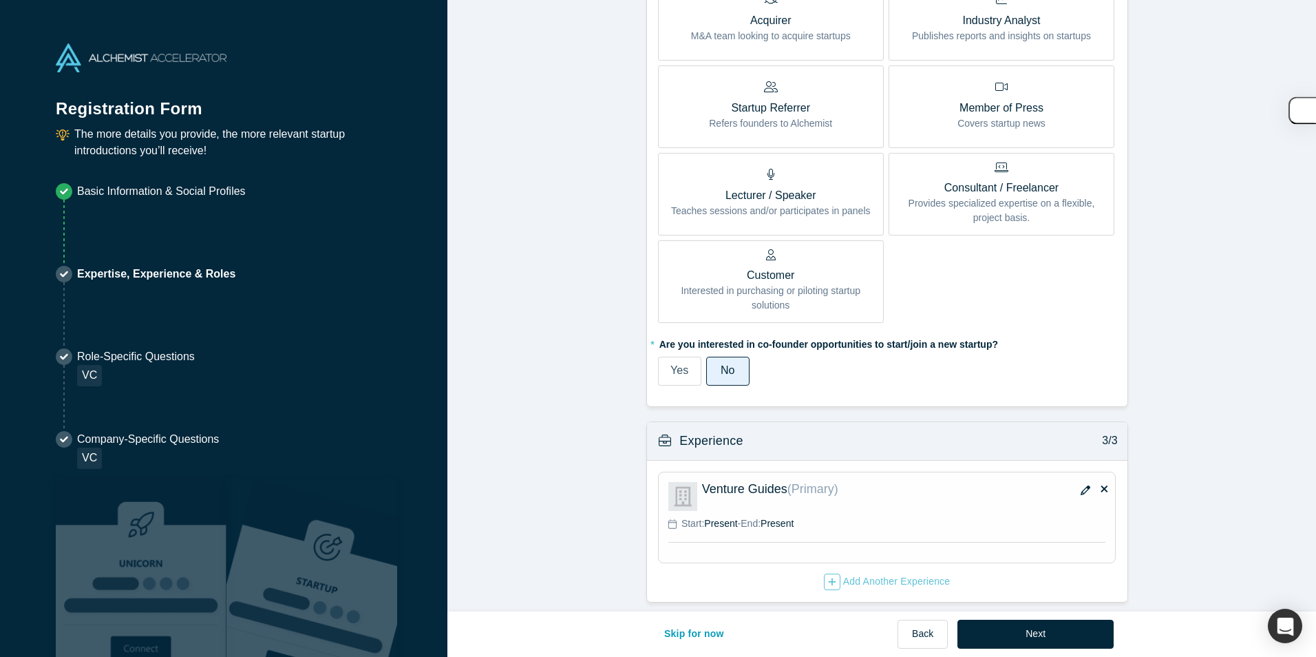
click at [726, 573] on div "Add Another Experience" at bounding box center [887, 582] width 458 height 18
click at [693, 518] on span "Start:" at bounding box center [692, 523] width 23 height 11
drag, startPoint x: 838, startPoint y: 502, endPoint x: 880, endPoint y: 495, distance: 41.9
click at [839, 503] on div "Venture Guides (Primary) Start: Present - End: Present" at bounding box center [887, 517] width 447 height 81
click at [1083, 485] on icon "button" at bounding box center [1086, 490] width 10 height 10
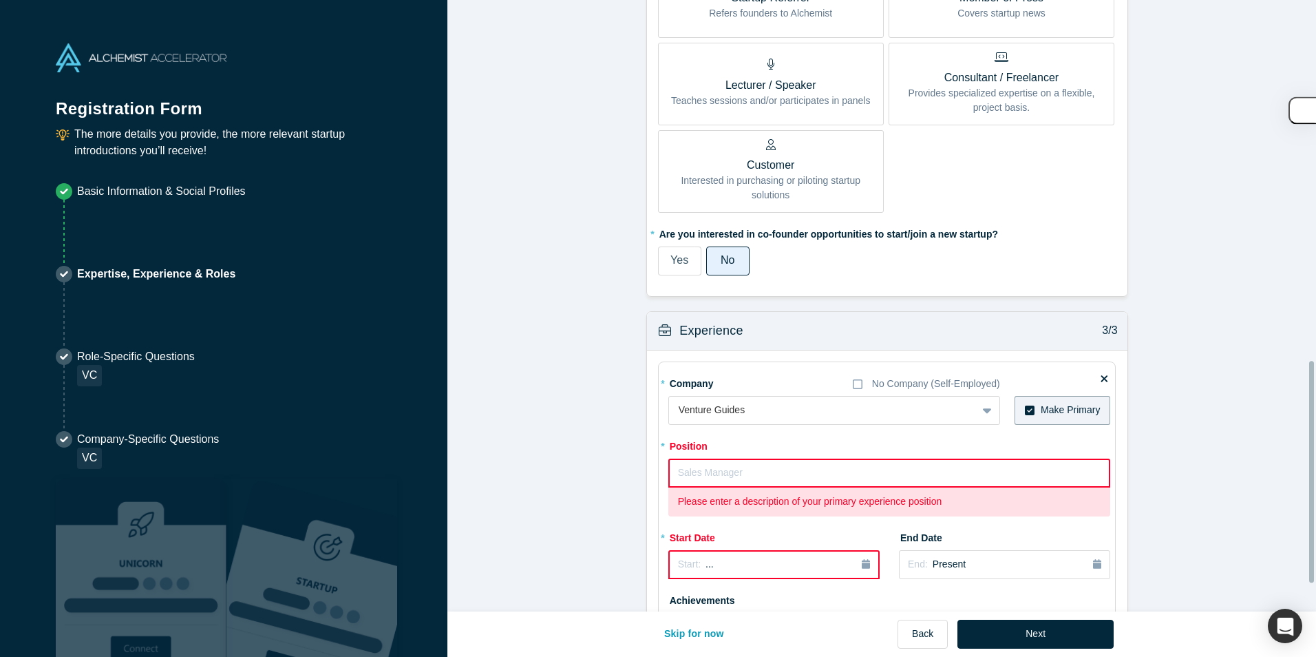
scroll to position [993, 0]
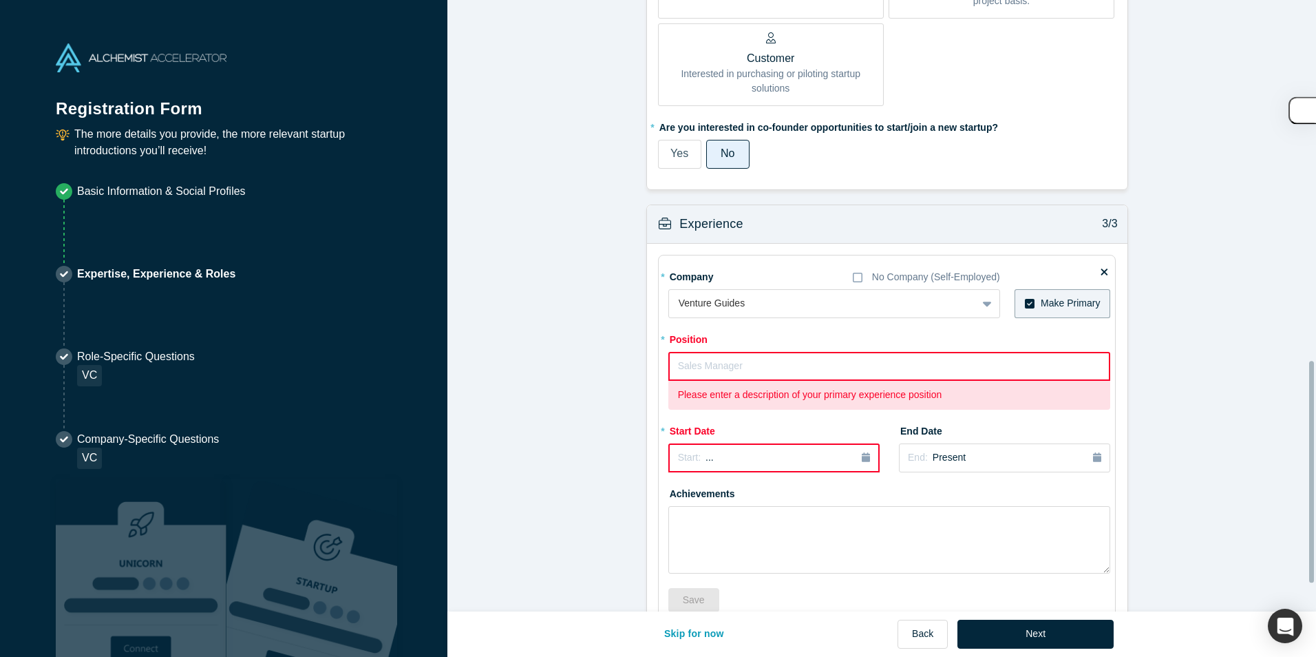
click at [715, 359] on input "text" at bounding box center [889, 366] width 443 height 29
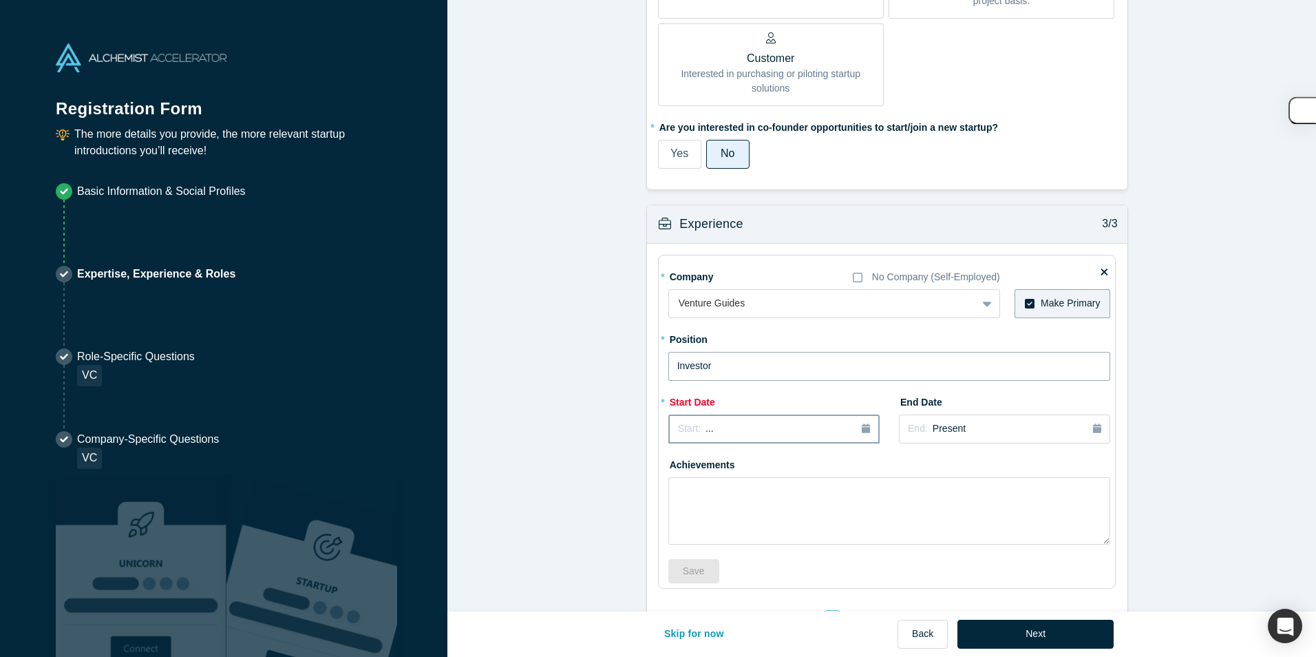
type input "Investor"
click at [862, 426] on icon "button" at bounding box center [866, 428] width 8 height 10
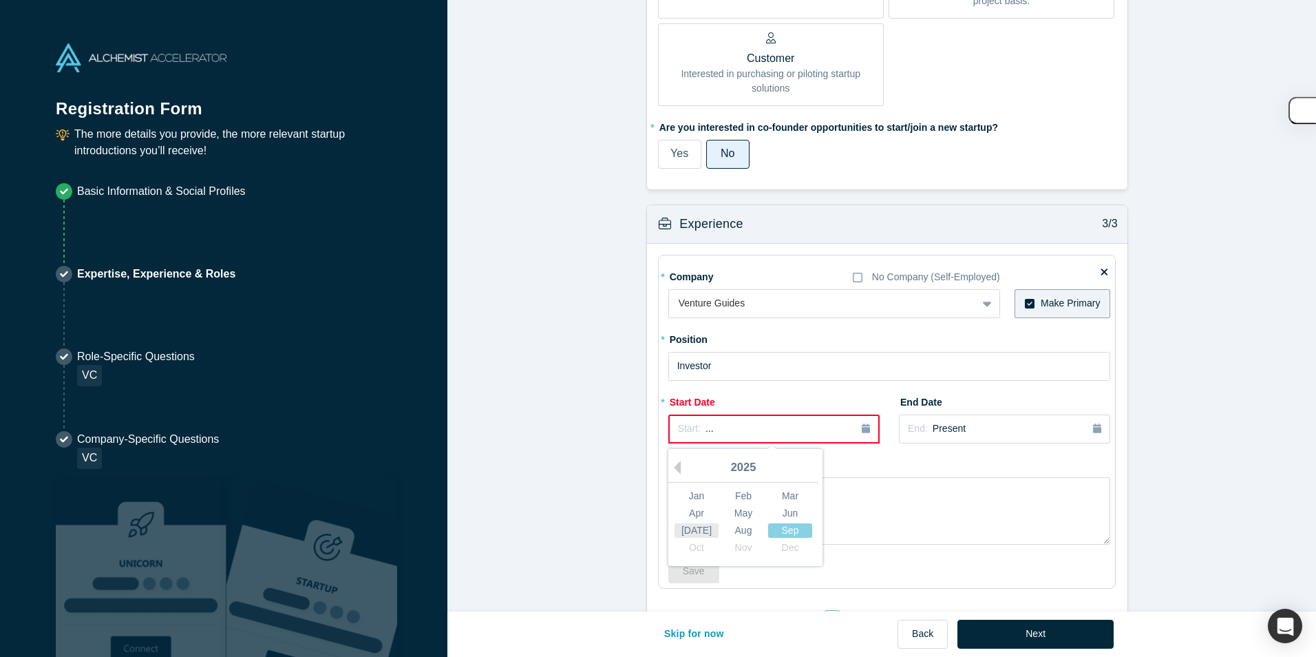
click at [693, 533] on div "[DATE]" at bounding box center [697, 529] width 44 height 14
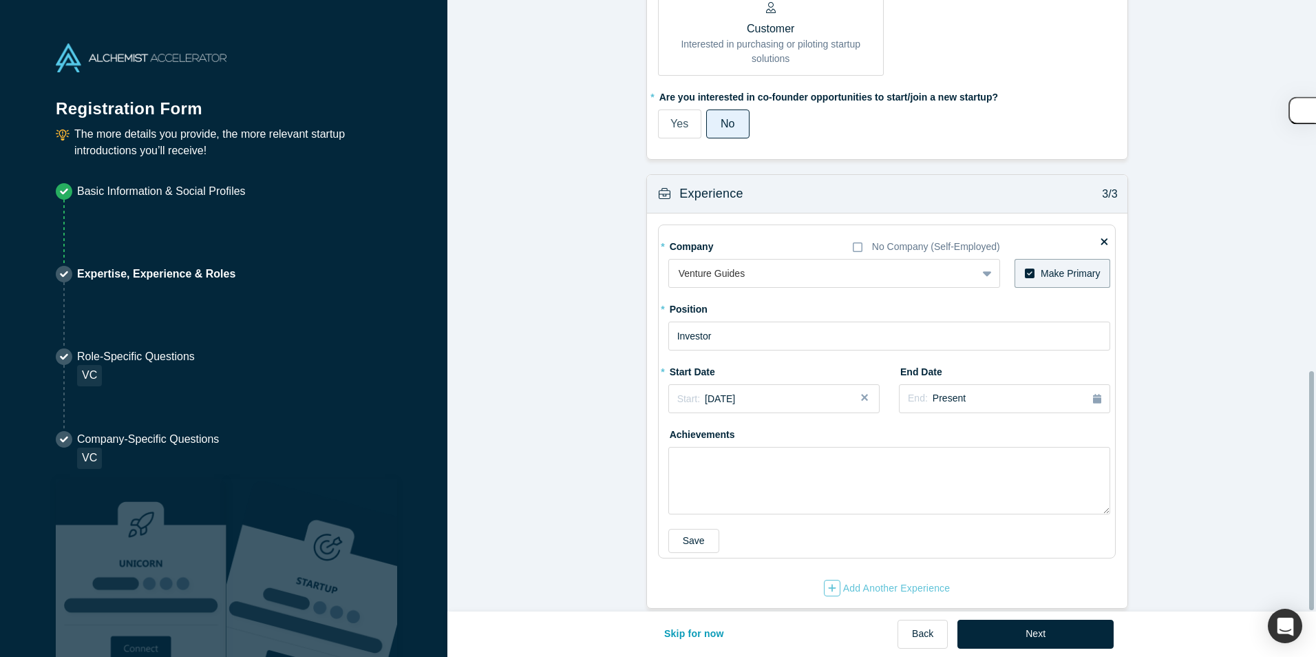
scroll to position [950, 0]
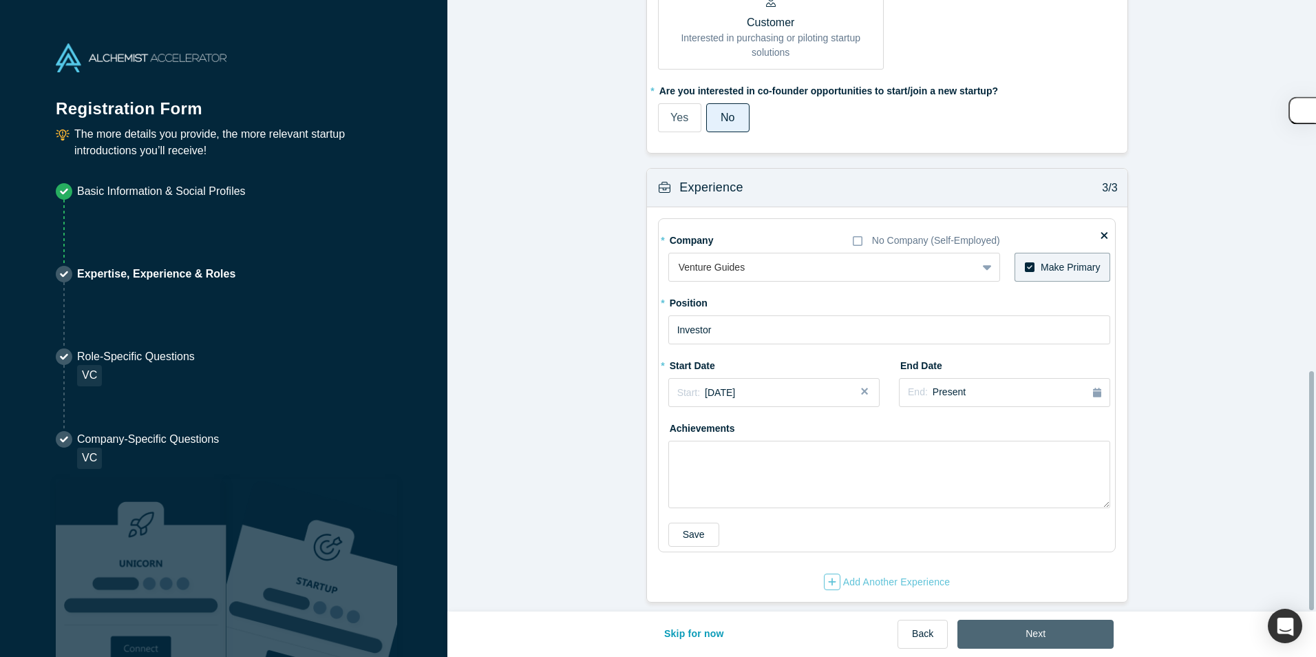
click at [1019, 626] on button "Next" at bounding box center [1036, 634] width 156 height 29
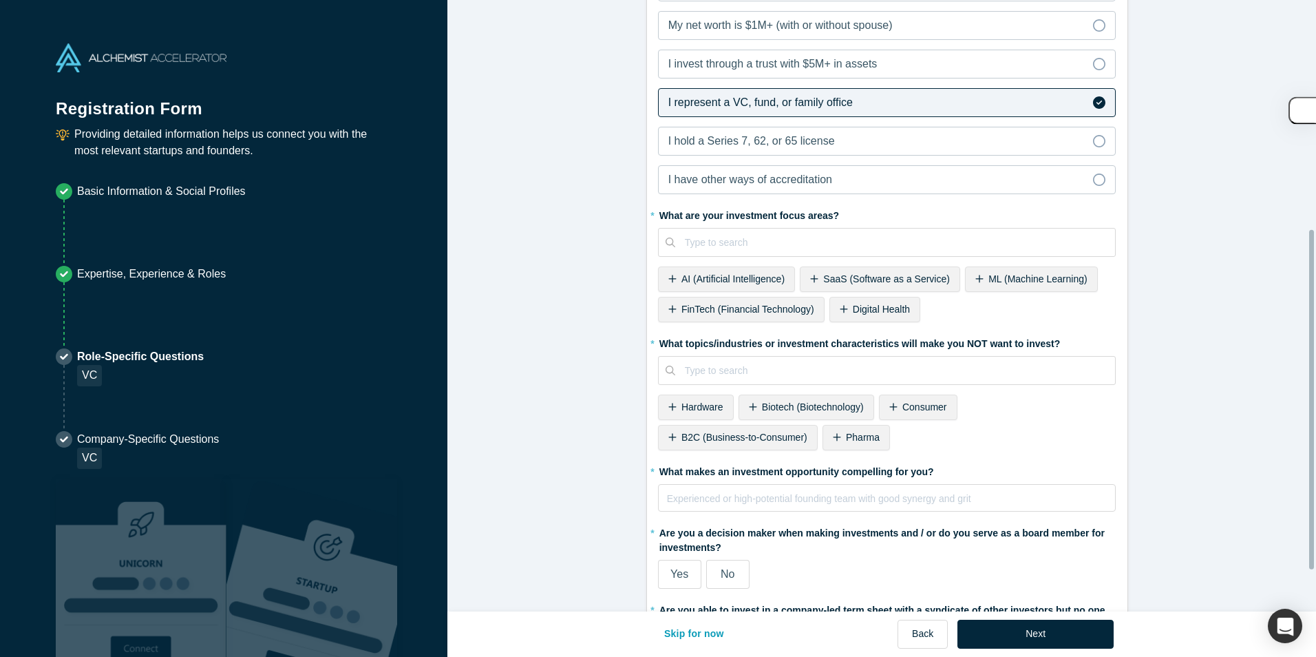
scroll to position [413, 0]
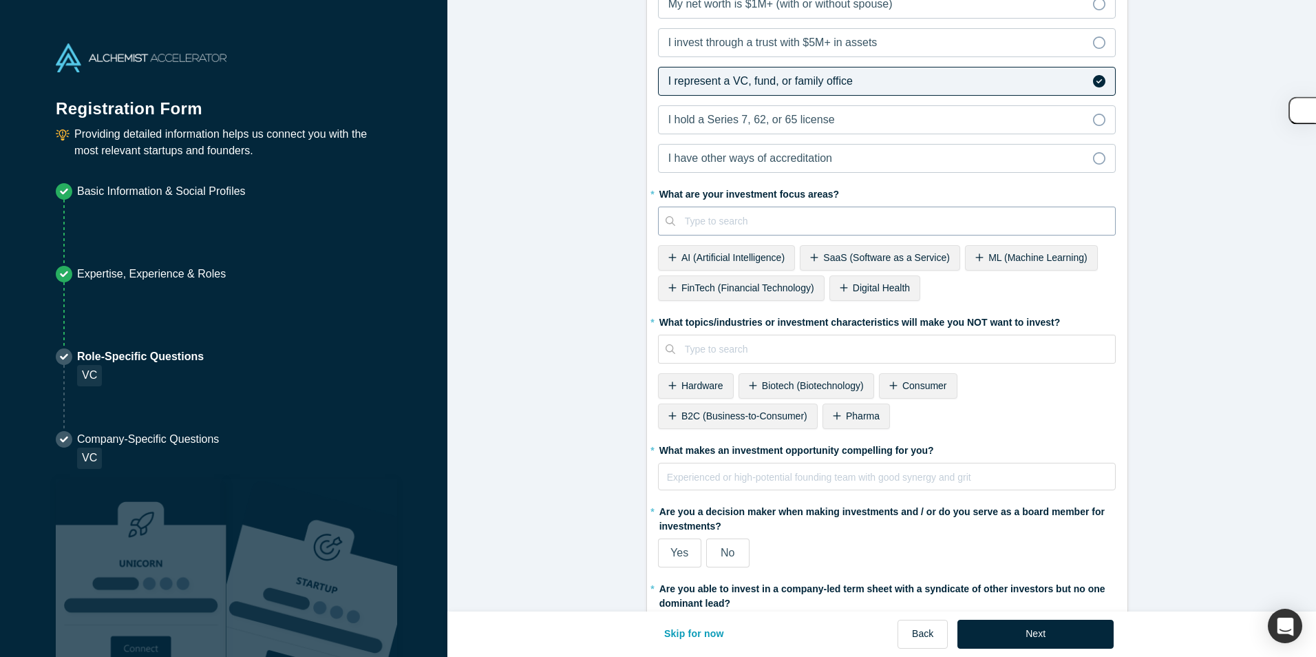
click at [721, 216] on div at bounding box center [895, 221] width 421 height 17
type input "Cybersecurity"
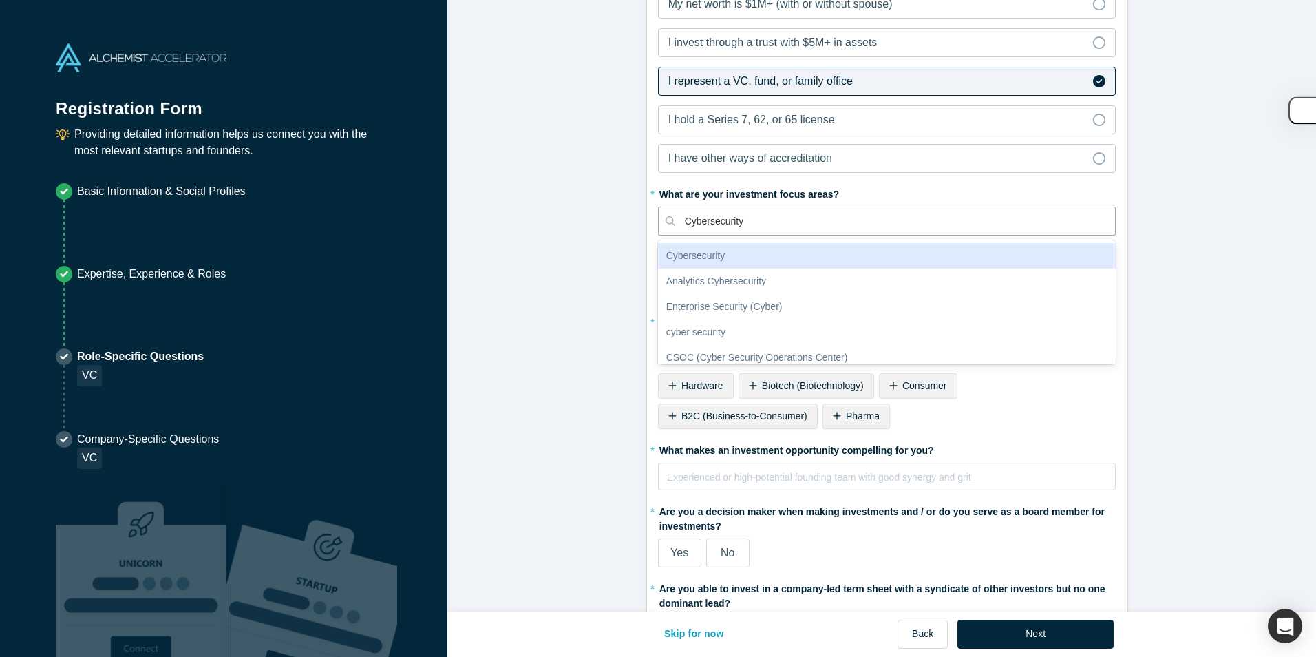
click at [730, 262] on div "Cybersecurity" at bounding box center [887, 255] width 458 height 25
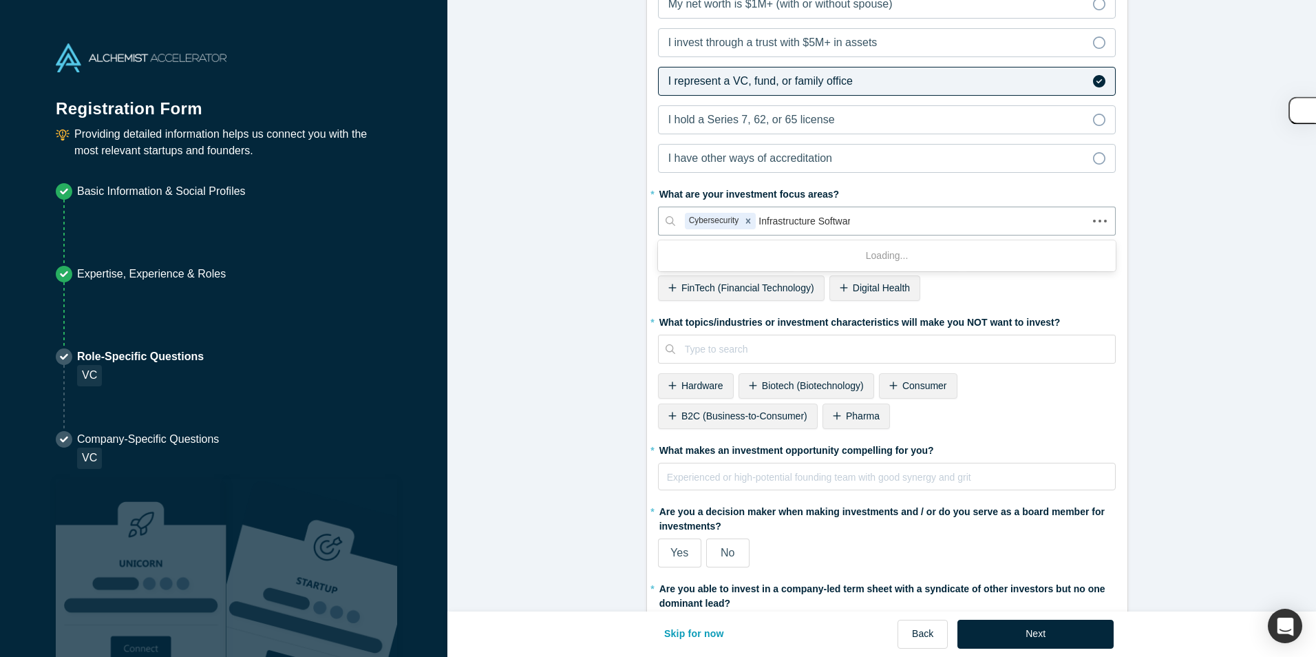
type input "Infrastructure Software"
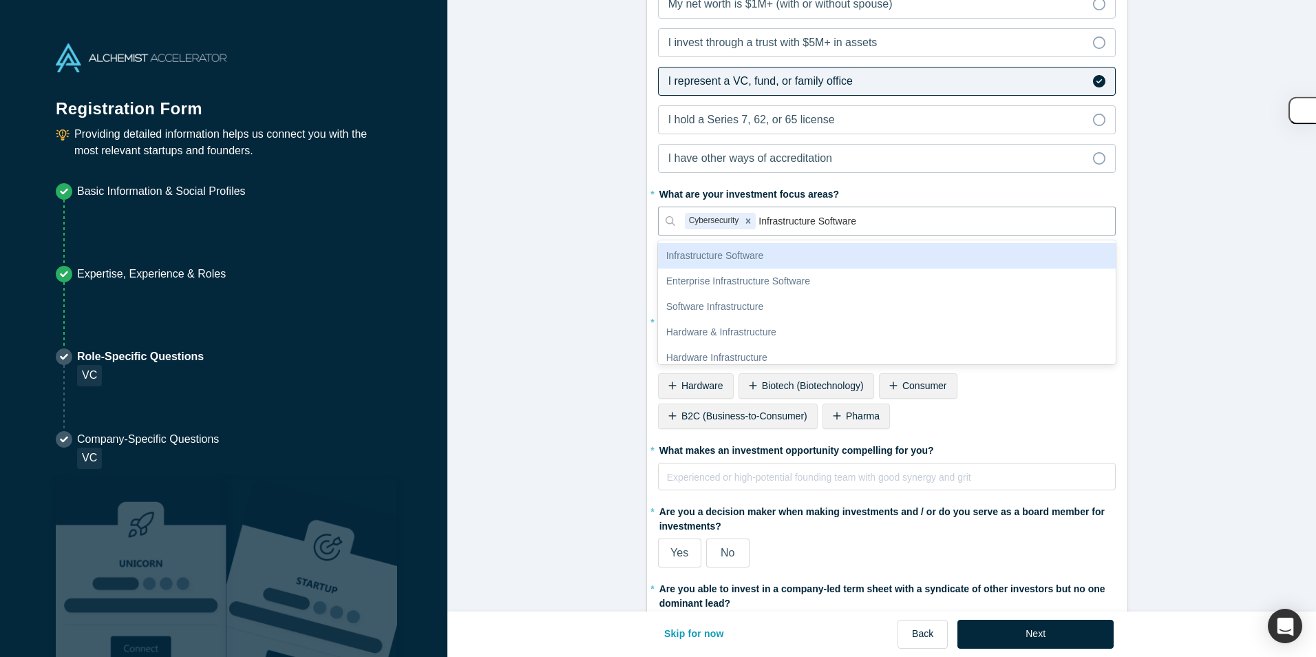
click at [753, 251] on div "Infrastructure Software" at bounding box center [887, 255] width 458 height 25
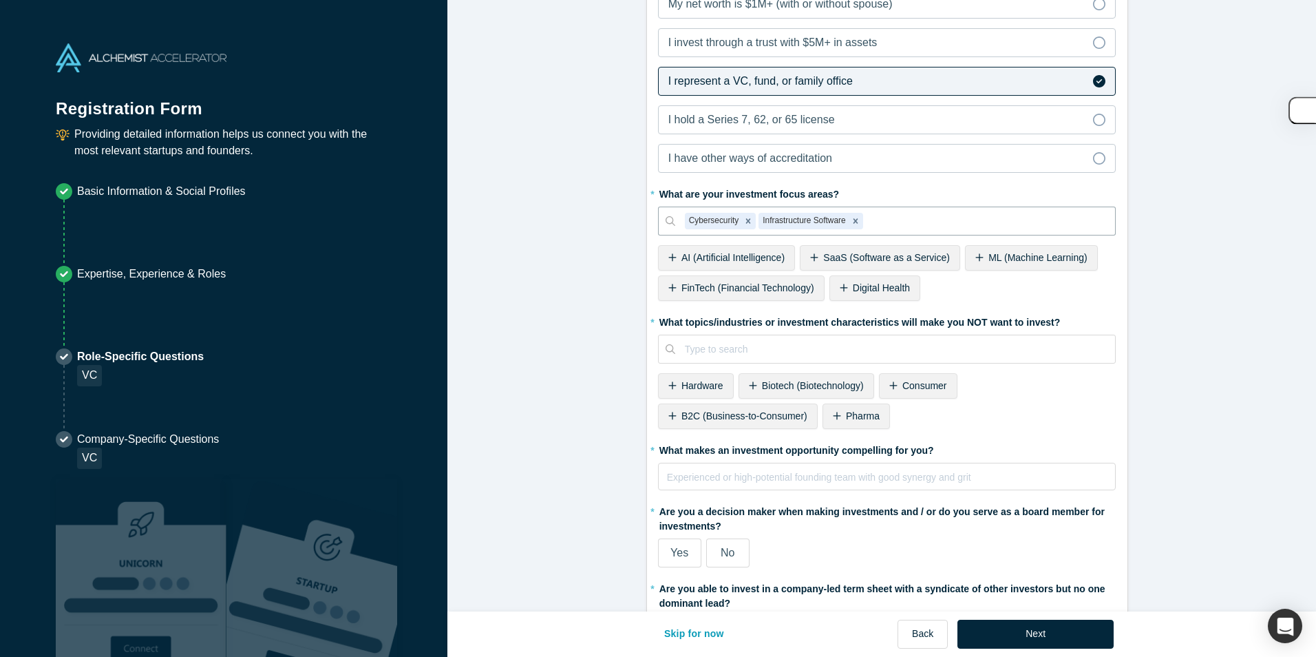
click at [578, 244] on form "Alchemist Portfolio (VC) 1/2 Company Type to search To pick up a draggable item…" at bounding box center [886, 133] width 879 height 1064
click at [668, 385] on icon at bounding box center [672, 386] width 8 height 10
click at [676, 412] on icon at bounding box center [672, 416] width 8 height 8
click at [1057, 388] on icon at bounding box center [1061, 386] width 8 height 10
click at [777, 414] on span "Cryptocurrency" at bounding box center [809, 415] width 65 height 11
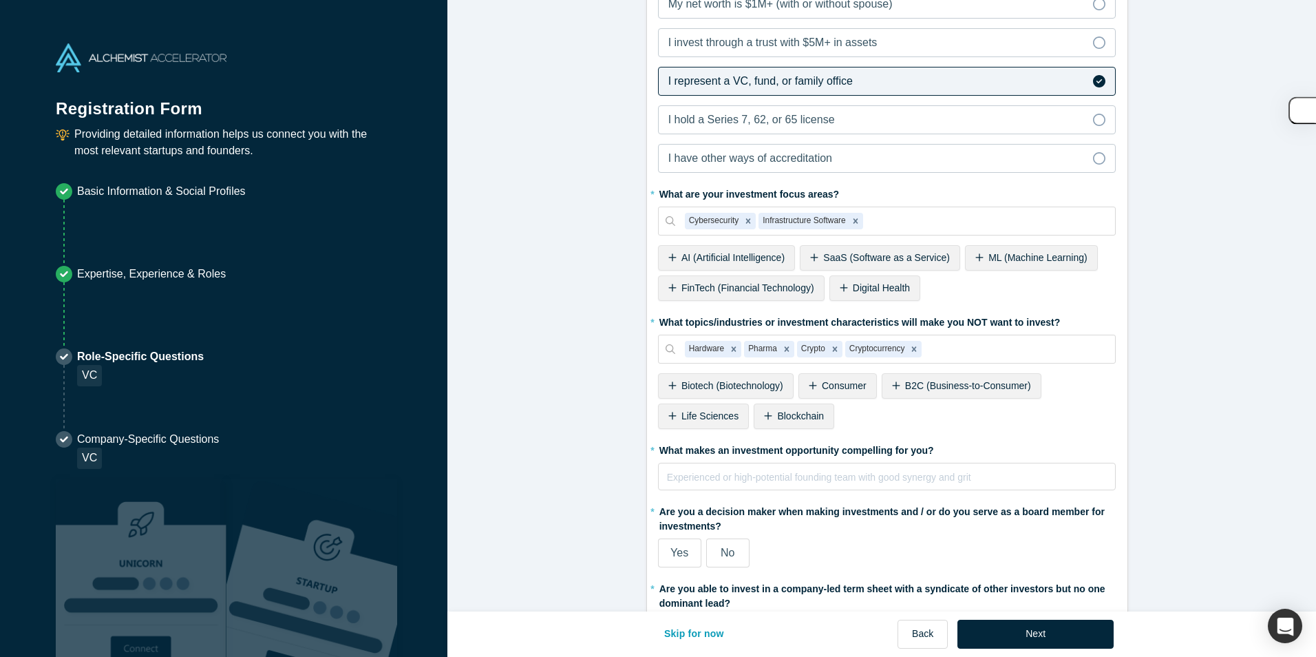
click at [764, 420] on icon at bounding box center [768, 416] width 8 height 10
click at [1032, 348] on div at bounding box center [1047, 349] width 117 height 17
type input "services"
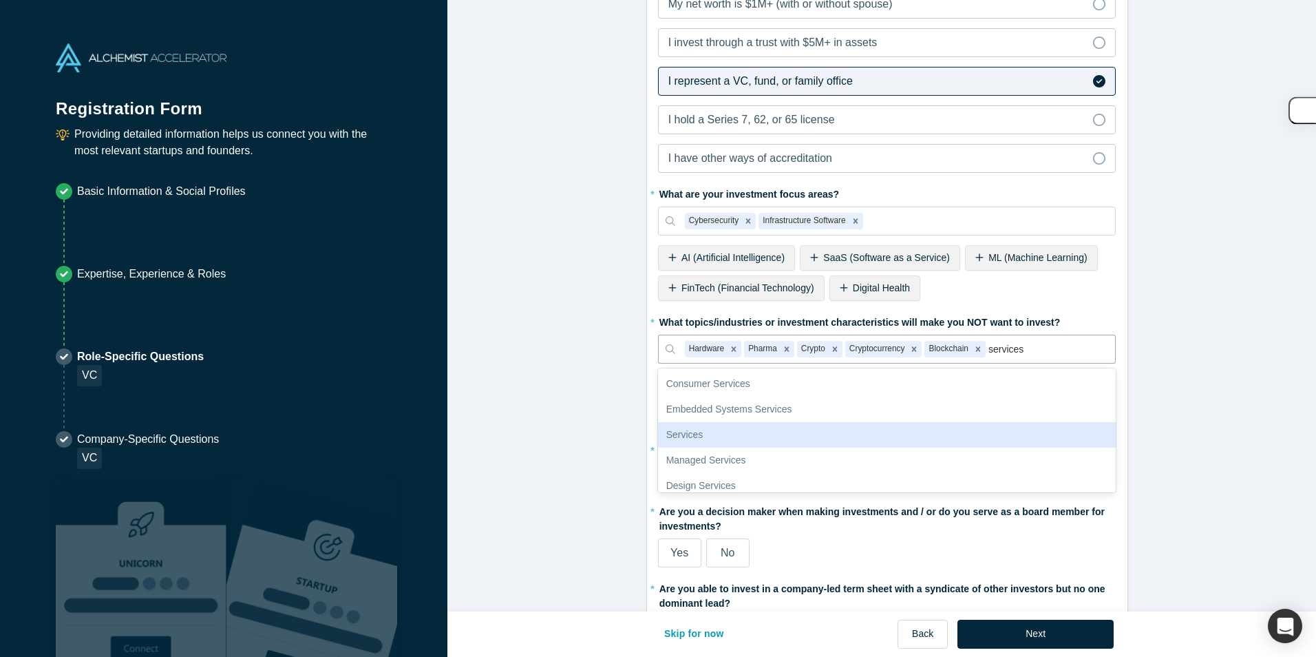
click at [741, 432] on div "Services" at bounding box center [887, 434] width 458 height 25
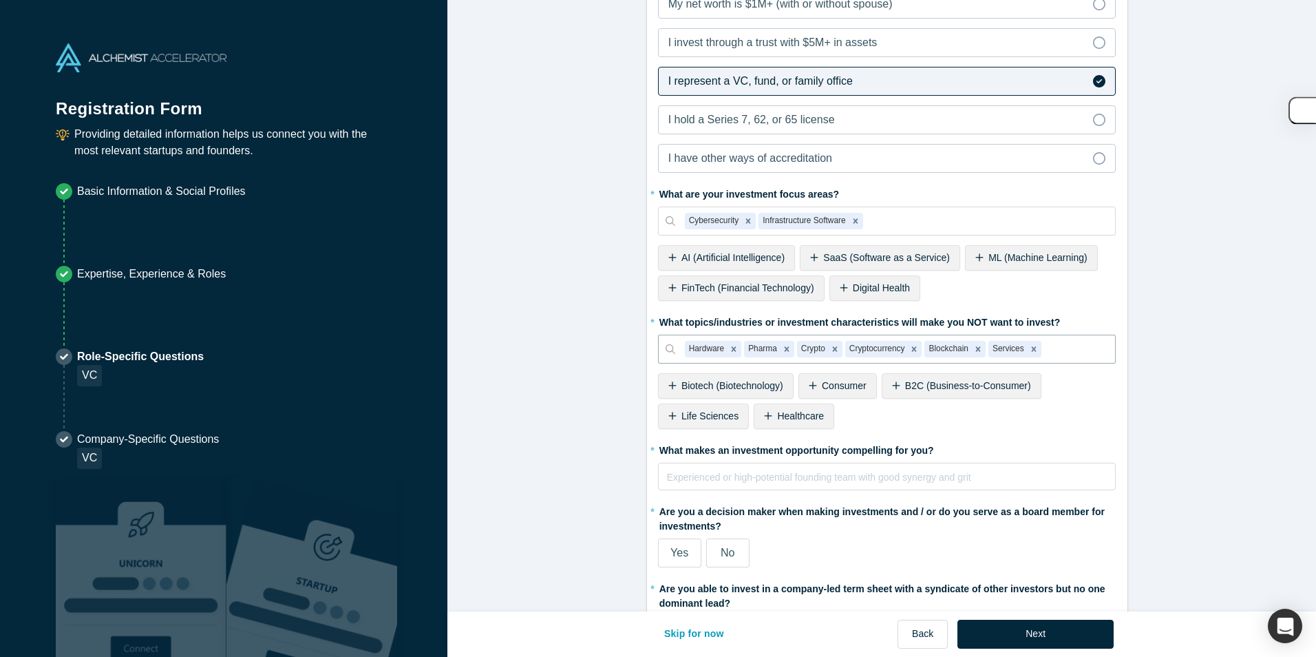
click at [602, 381] on form "Alchemist Portfolio (VC) 1/2 Company Type to search To pick up a draggable item…" at bounding box center [886, 133] width 879 height 1064
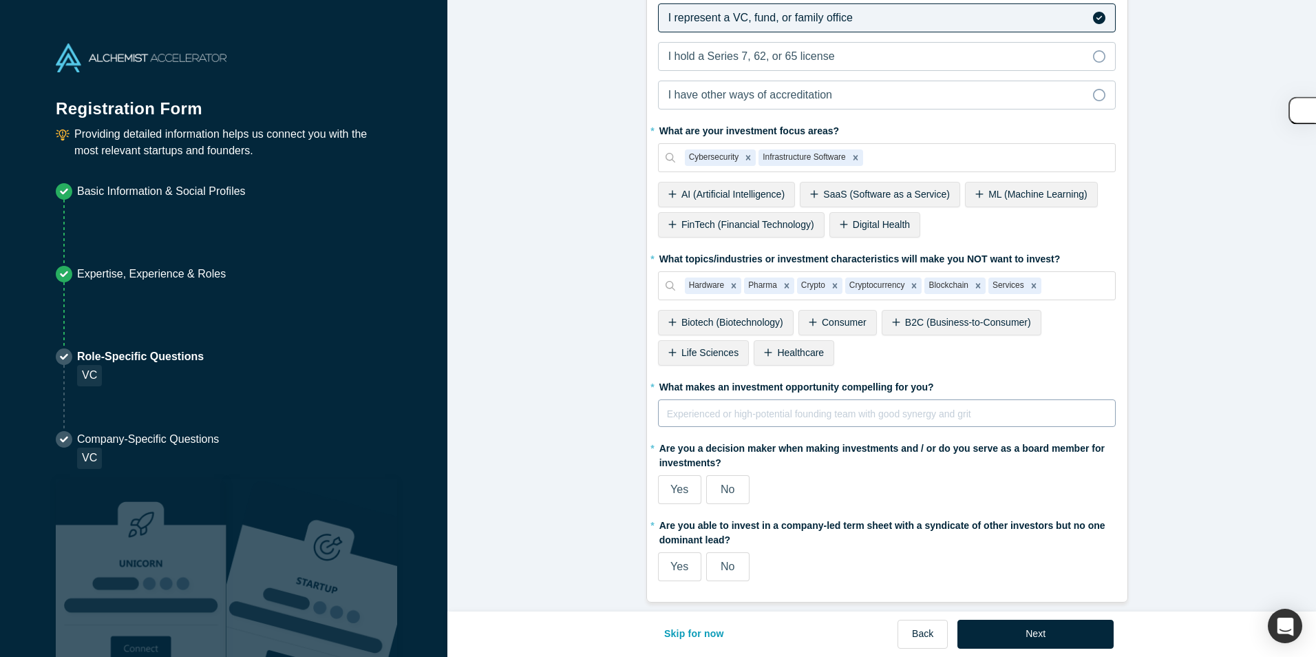
click at [700, 405] on div "rdw-editor" at bounding box center [888, 413] width 440 height 17
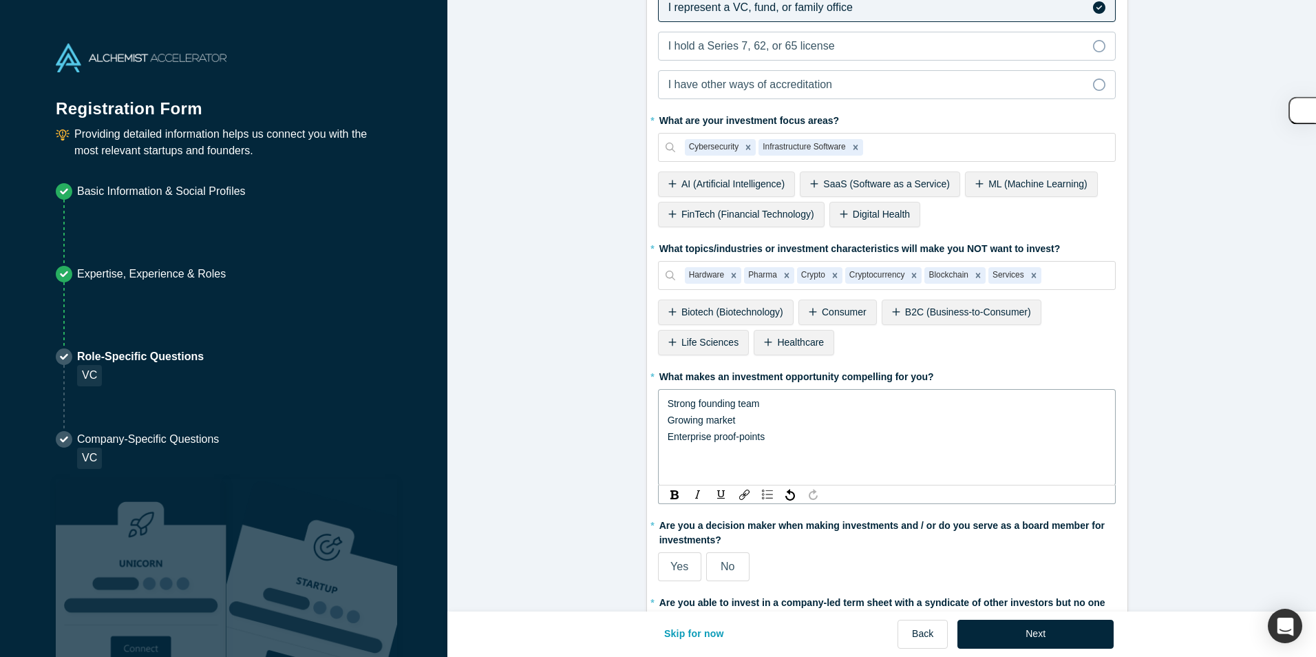
click at [753, 453] on div "Strong founding team Growing market Enterprise proof-points" at bounding box center [887, 446] width 458 height 115
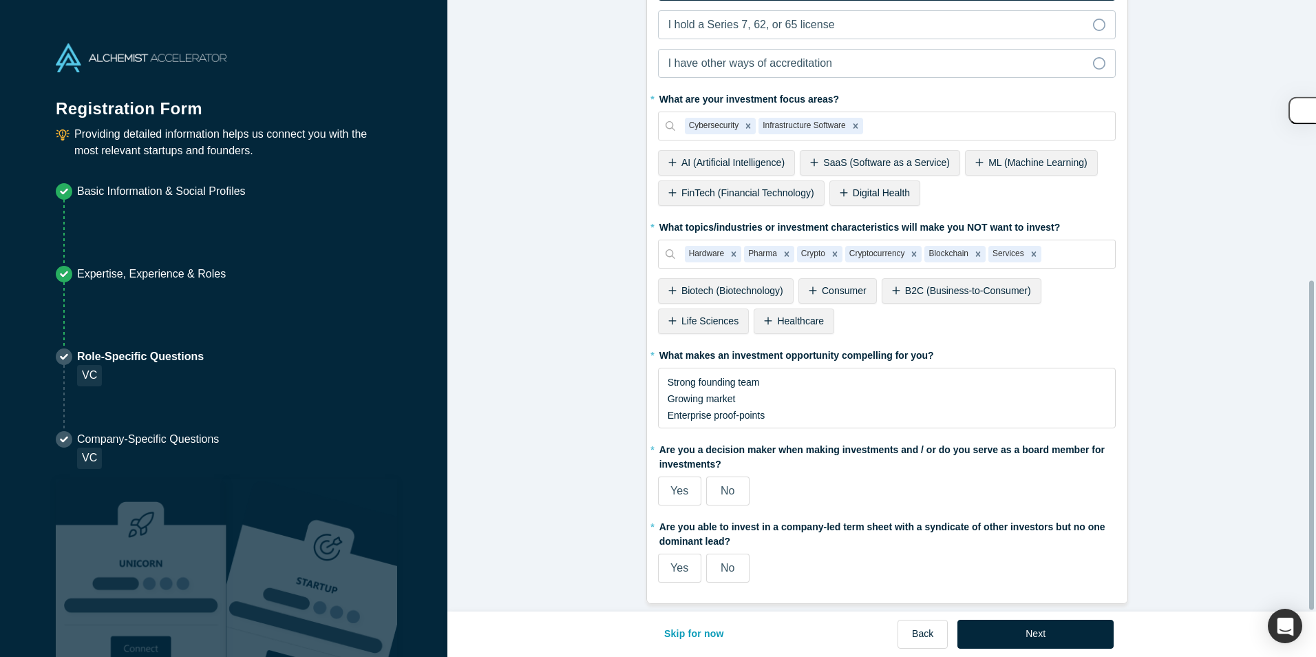
scroll to position [520, 0]
click at [731, 483] on label "No" at bounding box center [727, 489] width 43 height 29
click at [0, 0] on input "No" at bounding box center [0, 0] width 0 height 0
click at [732, 562] on label "No" at bounding box center [727, 566] width 43 height 29
click at [0, 0] on input "No" at bounding box center [0, 0] width 0 height 0
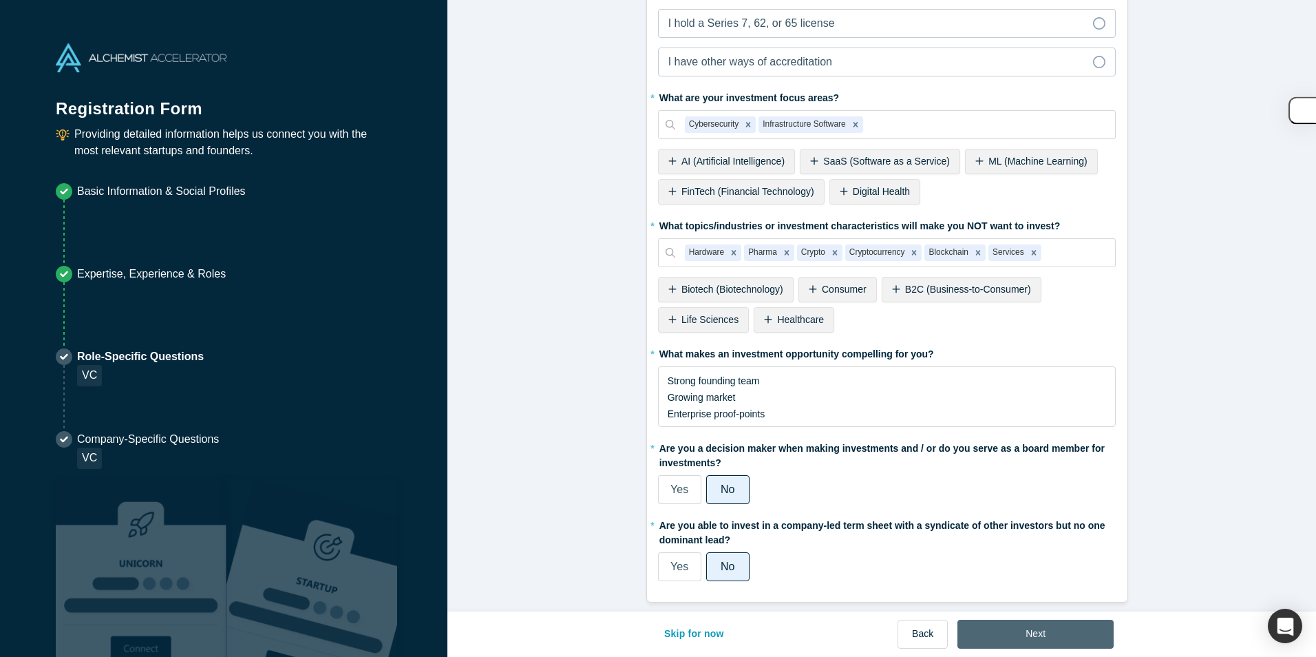
click at [1002, 628] on button "Next" at bounding box center [1036, 634] width 156 height 29
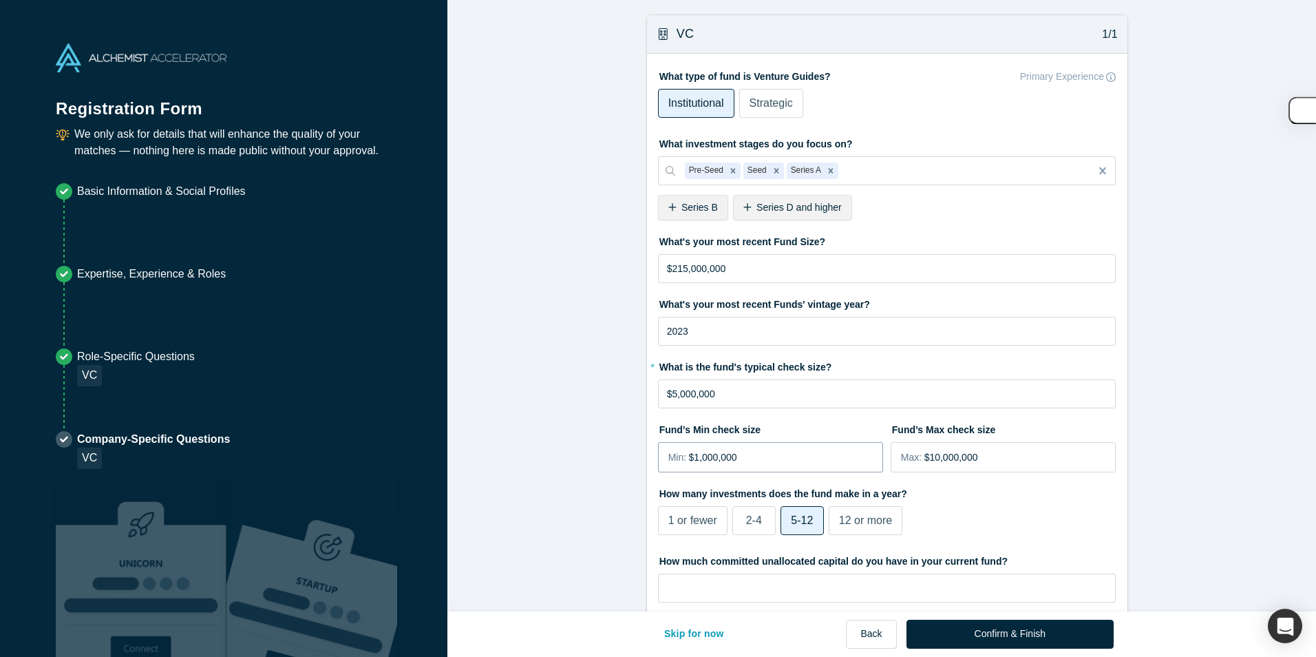
click at [692, 453] on input "$1,000,000" at bounding box center [785, 457] width 193 height 29
type input "$2,000,000"
click at [1005, 461] on input "$10,000,000" at bounding box center [1019, 457] width 191 height 29
type input "$1"
type input "$9,000,000"
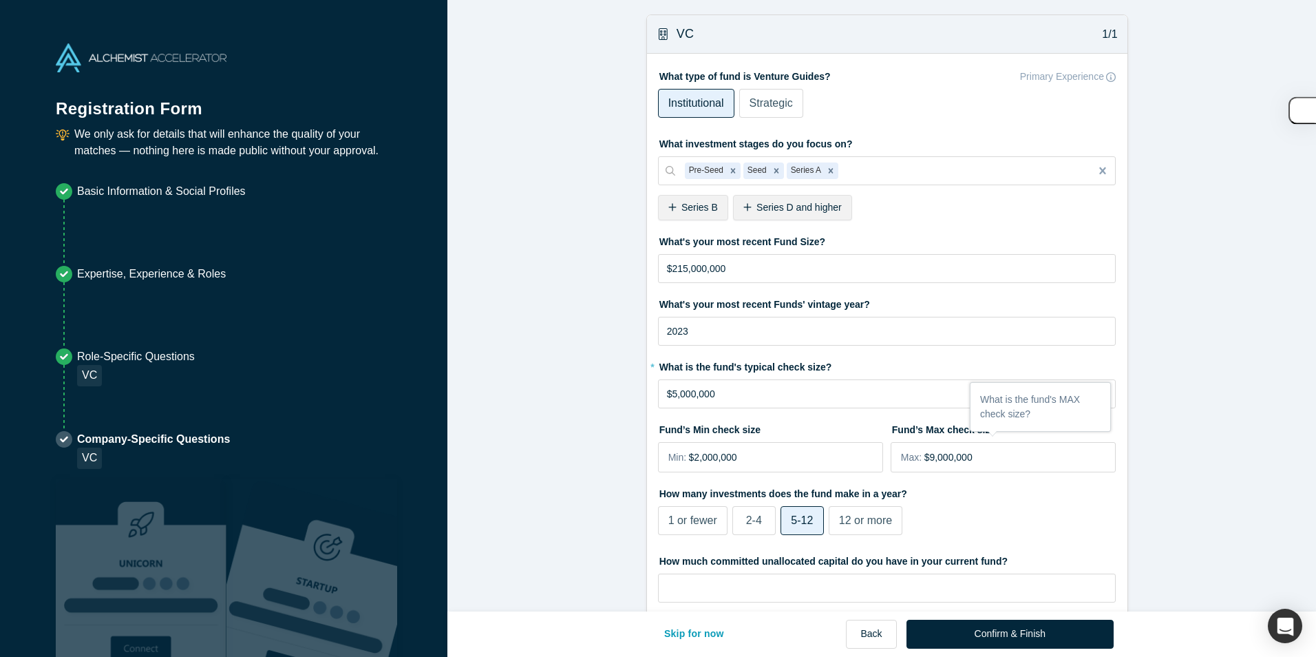
click at [544, 452] on form "VC 1/1 What type of fund is Venture Guides? Primary Experience Institutional St…" at bounding box center [886, 585] width 879 height 1143
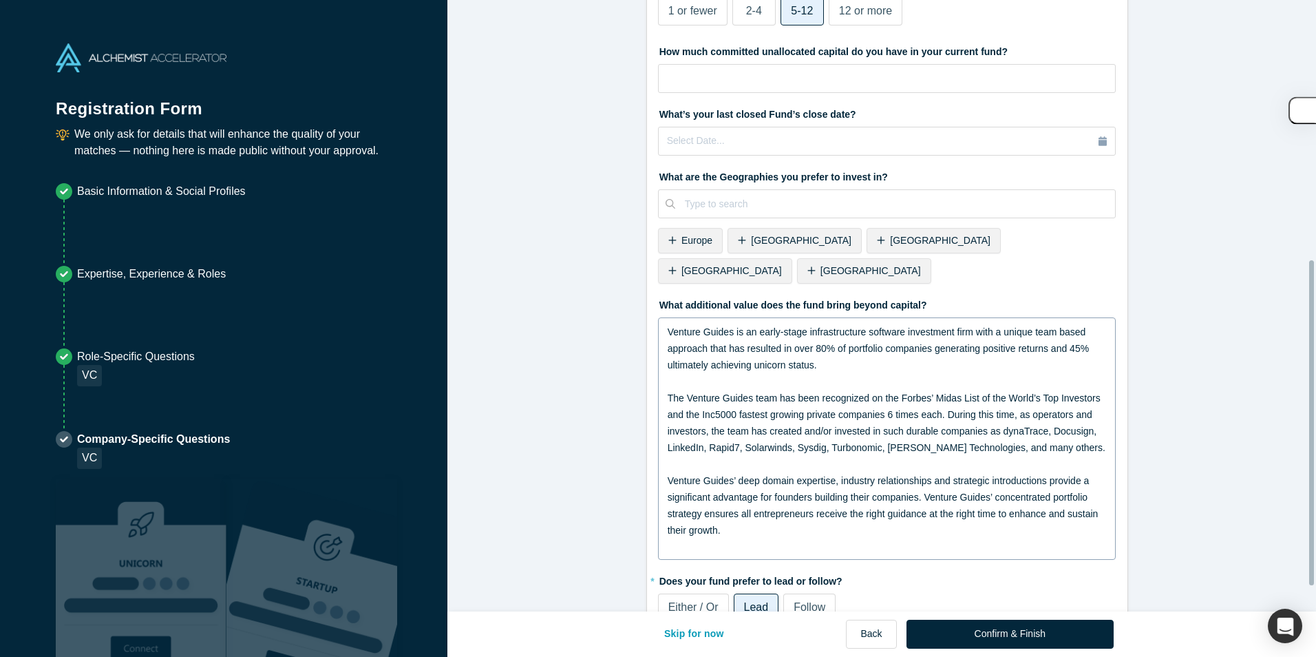
scroll to position [536, 0]
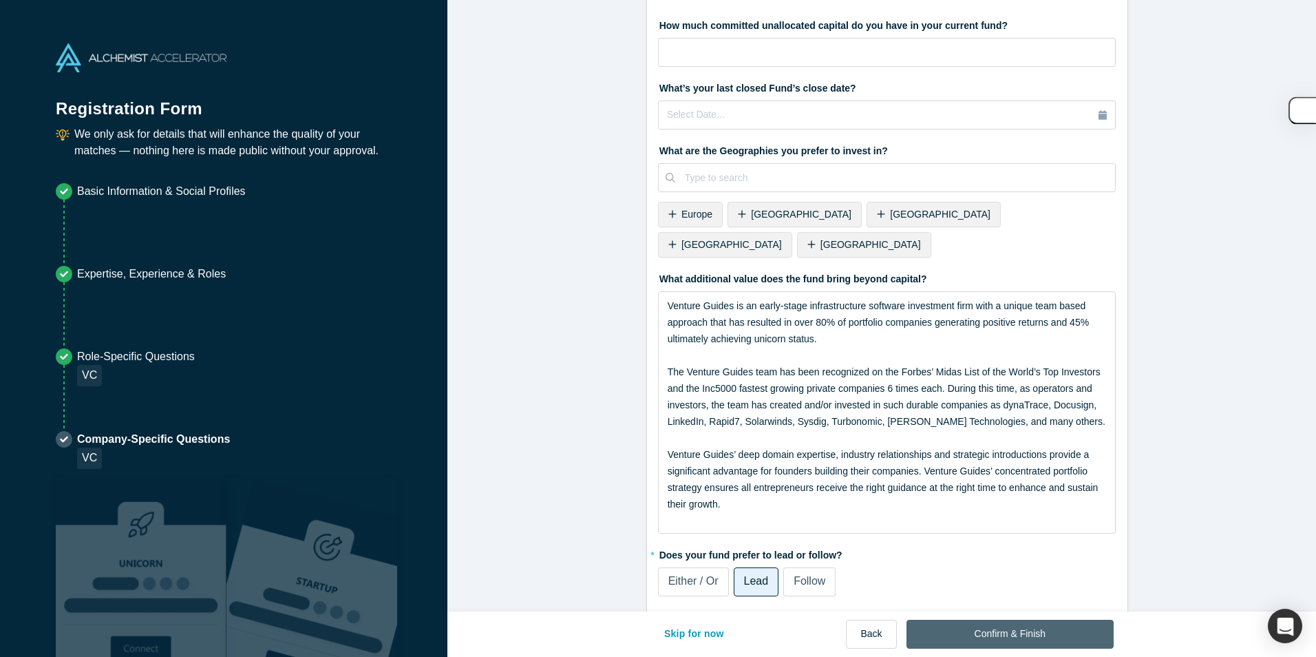
click at [1021, 628] on button "Confirm & Finish" at bounding box center [1010, 634] width 207 height 29
